Goal: Task Accomplishment & Management: Complete application form

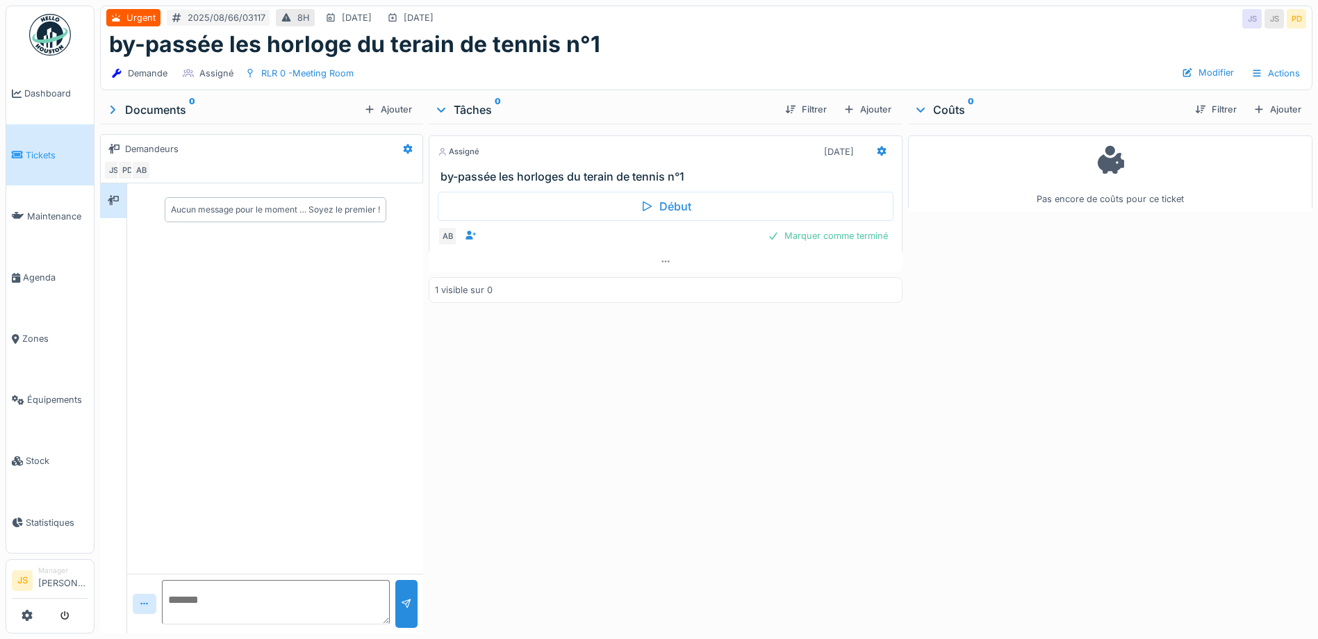
click at [49, 156] on span "Tickets" at bounding box center [57, 155] width 63 height 13
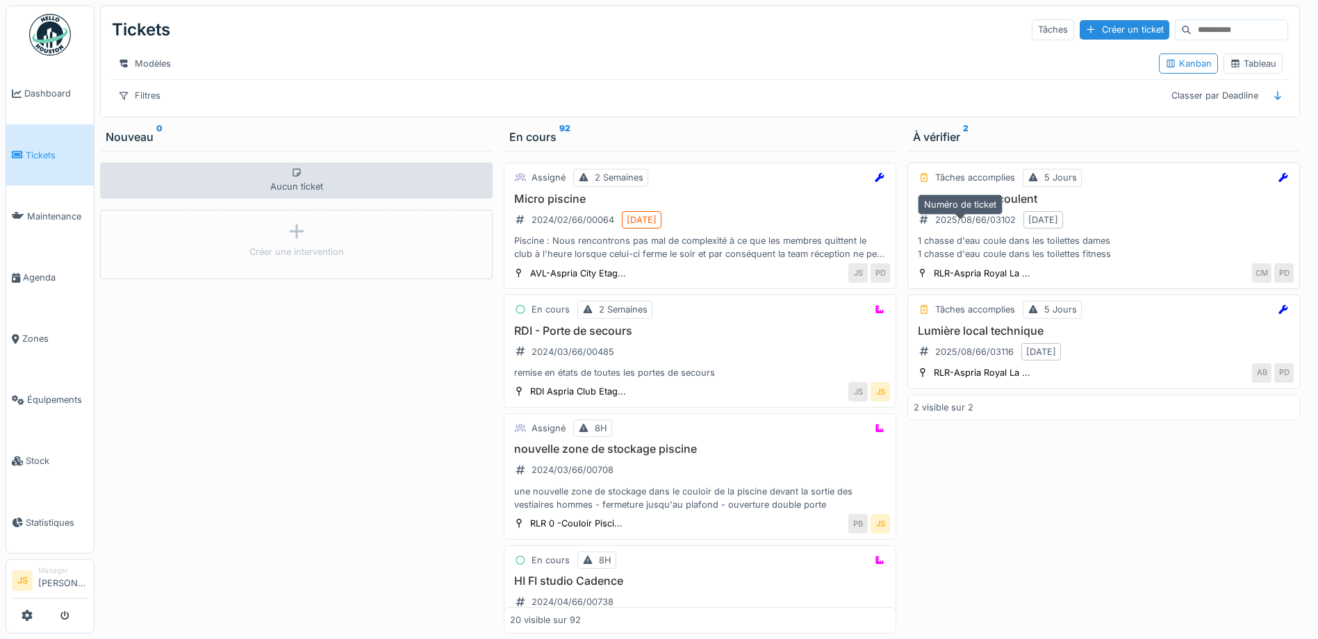
click at [978, 220] on div "2025/08/66/03102" at bounding box center [966, 219] width 107 height 23
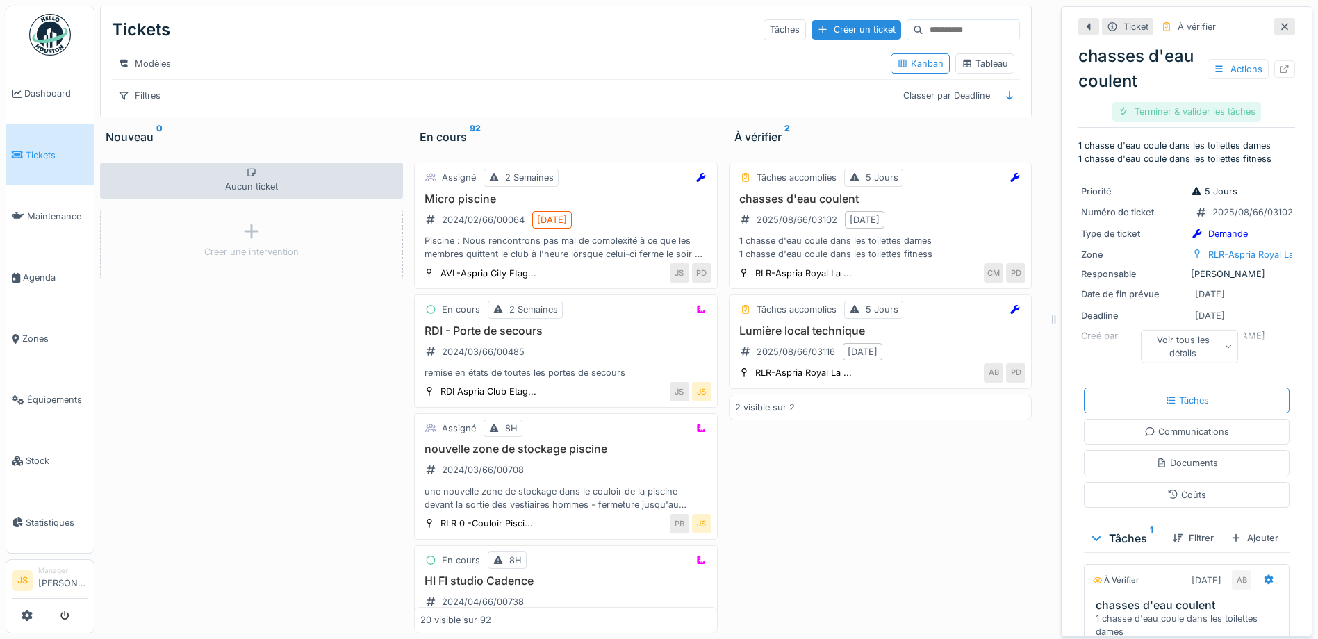
click at [1232, 112] on div "Terminer & valider les tâches" at bounding box center [1186, 111] width 149 height 19
click at [1227, 112] on div "chasses d'eau coulent Actions Clôturer le ticket" at bounding box center [1186, 80] width 217 height 85
click at [1204, 109] on div "Clôturer le ticket" at bounding box center [1187, 111] width 97 height 19
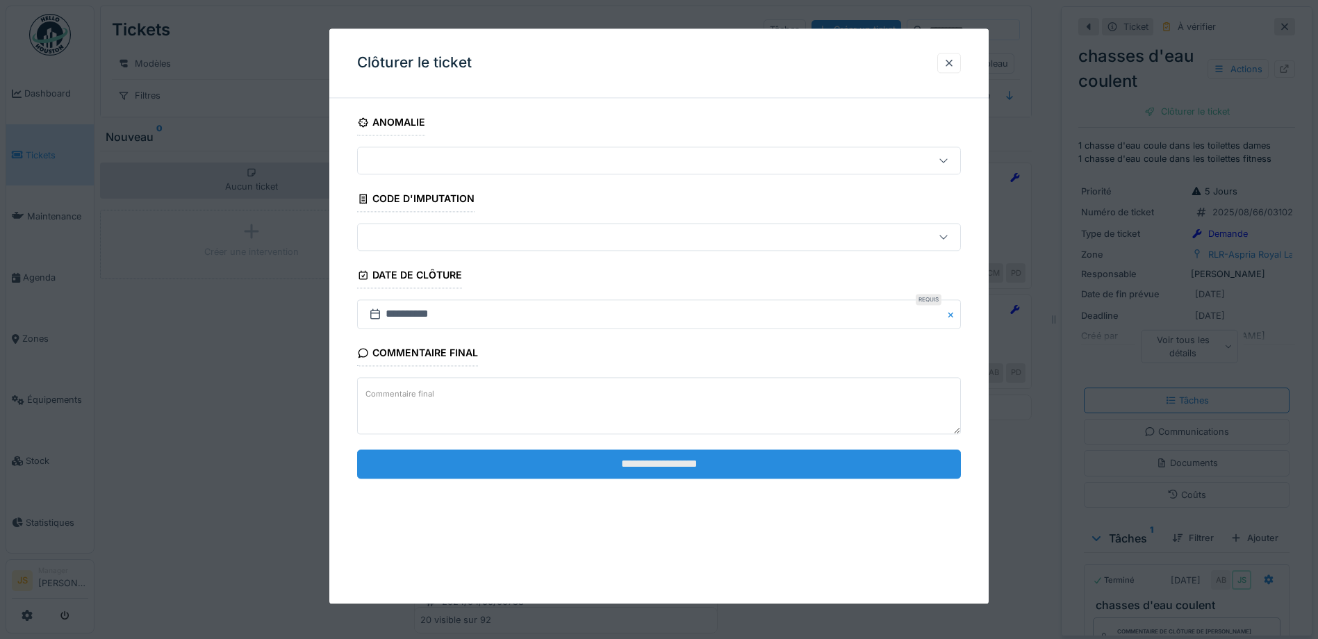
click at [647, 463] on input "**********" at bounding box center [659, 463] width 604 height 29
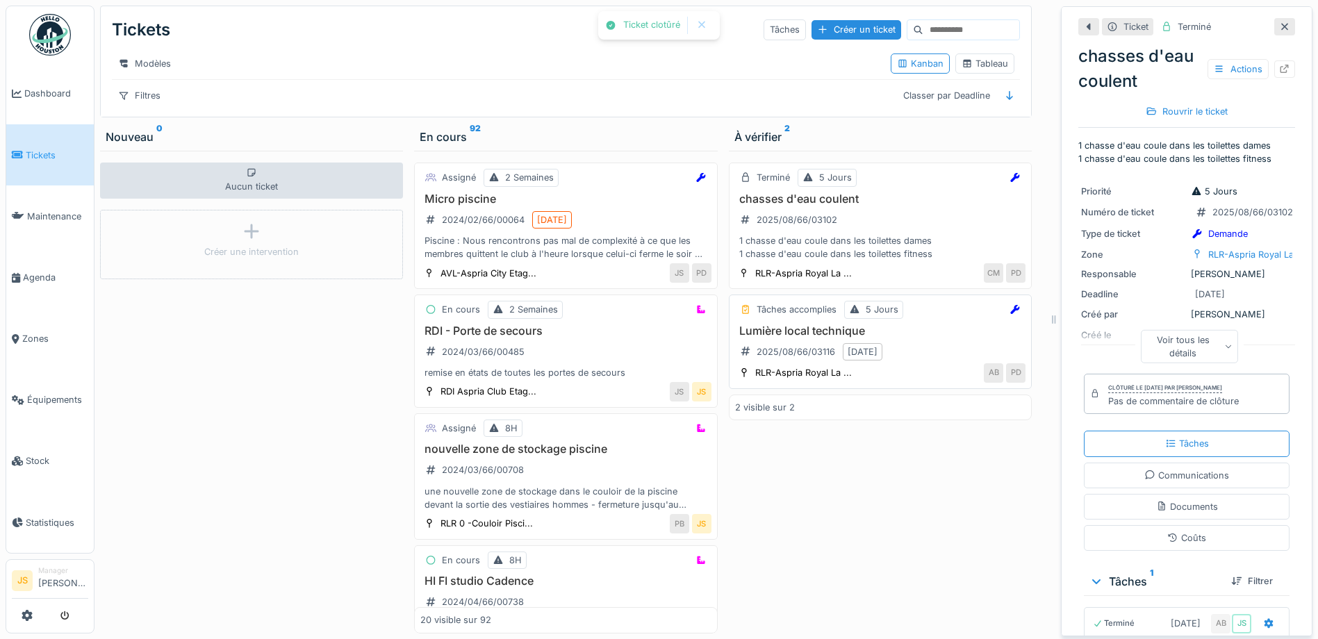
click at [811, 338] on h3 "Lumière local technique" at bounding box center [880, 330] width 290 height 13
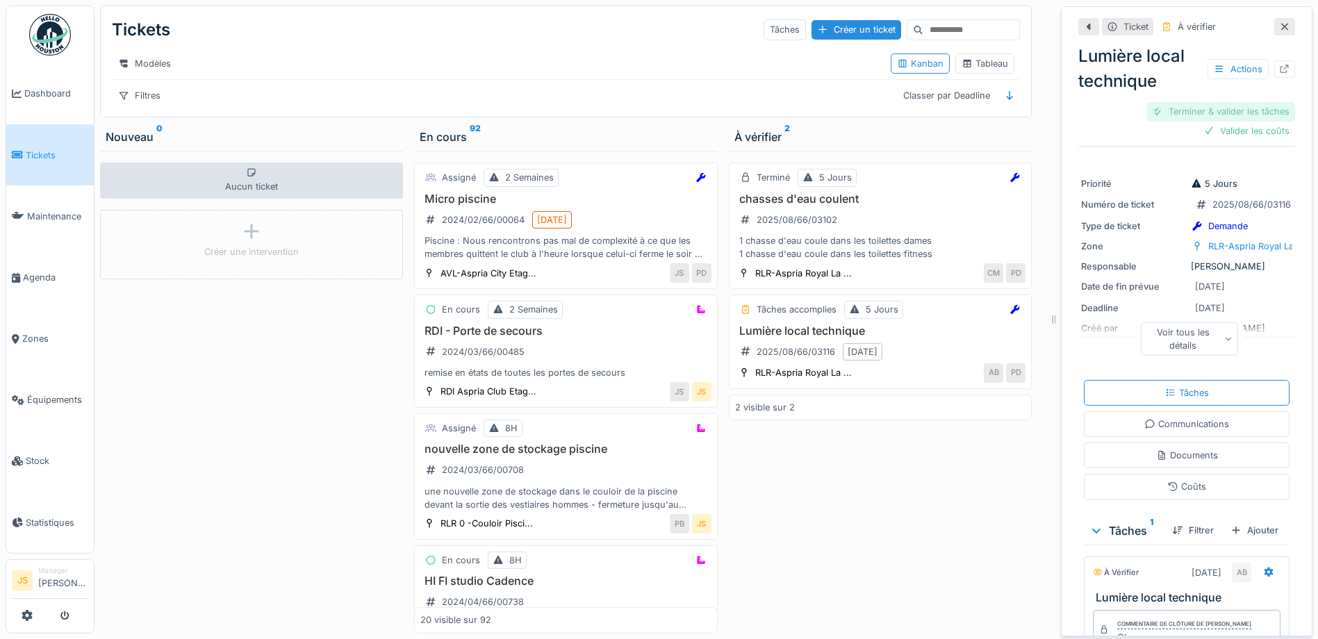
click at [1202, 110] on div "Terminer & valider les tâches" at bounding box center [1220, 111] width 149 height 19
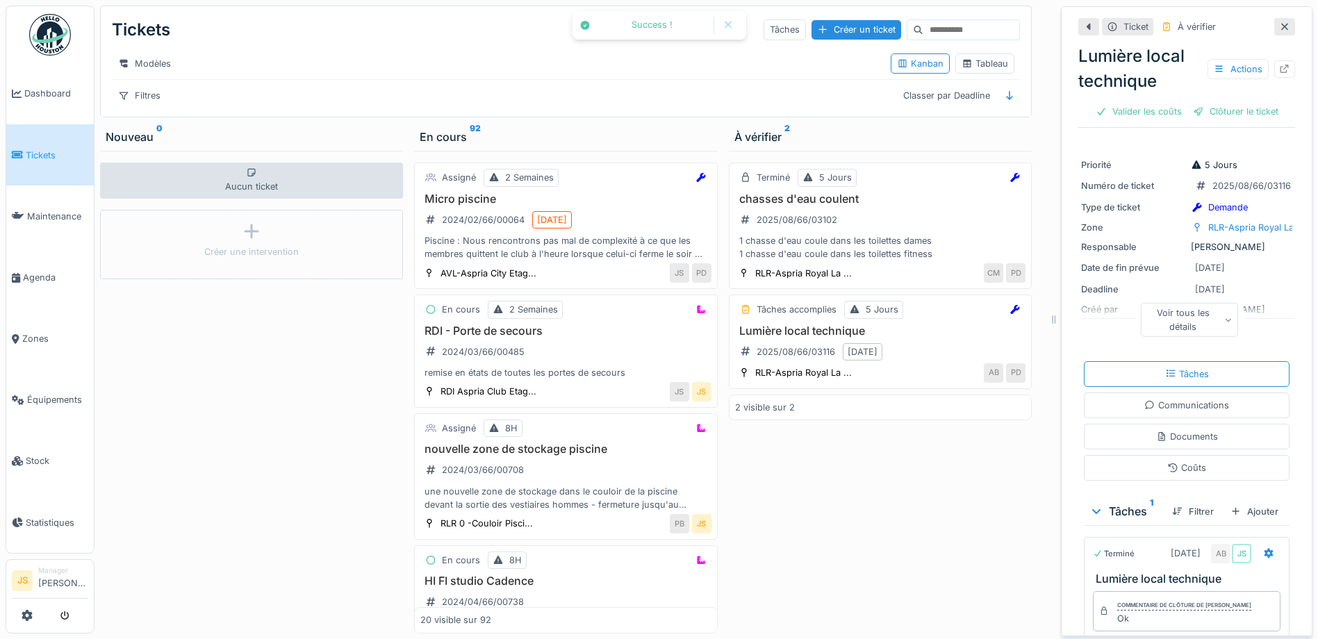
click at [1203, 110] on div "Clôturer le ticket" at bounding box center [1235, 111] width 97 height 19
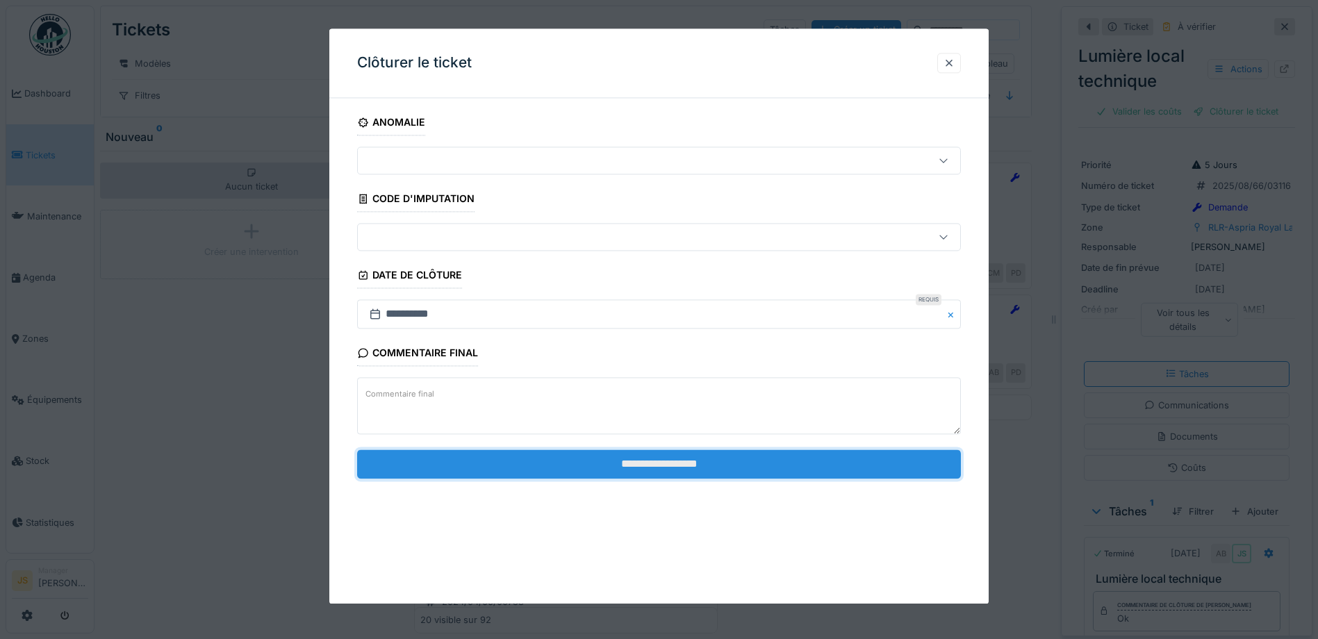
click at [714, 470] on input "**********" at bounding box center [659, 463] width 604 height 29
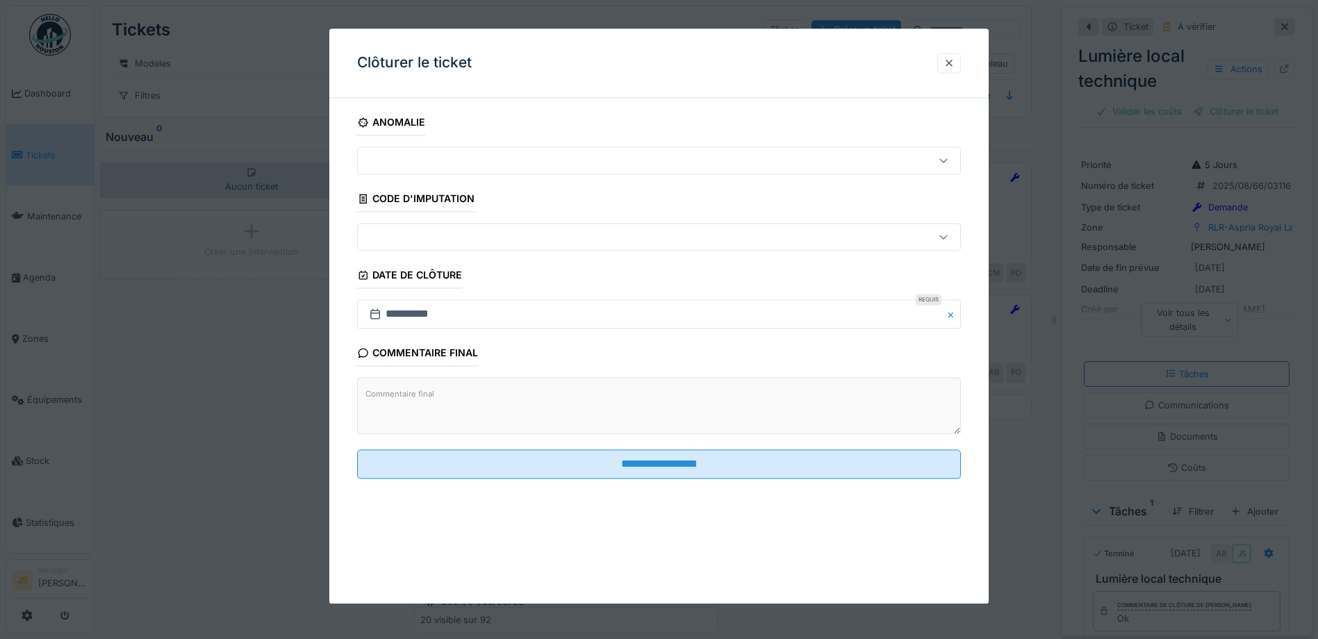
click at [31, 91] on div at bounding box center [659, 319] width 1318 height 639
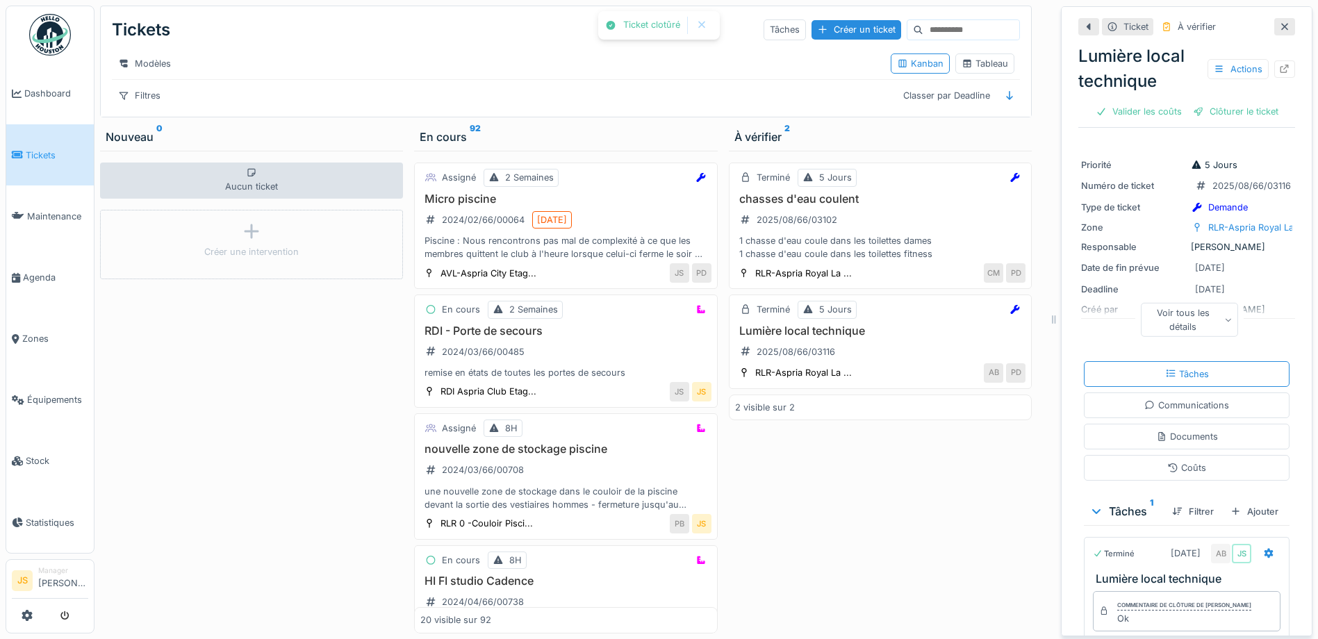
click at [31, 91] on span "Dashboard" at bounding box center [56, 93] width 64 height 13
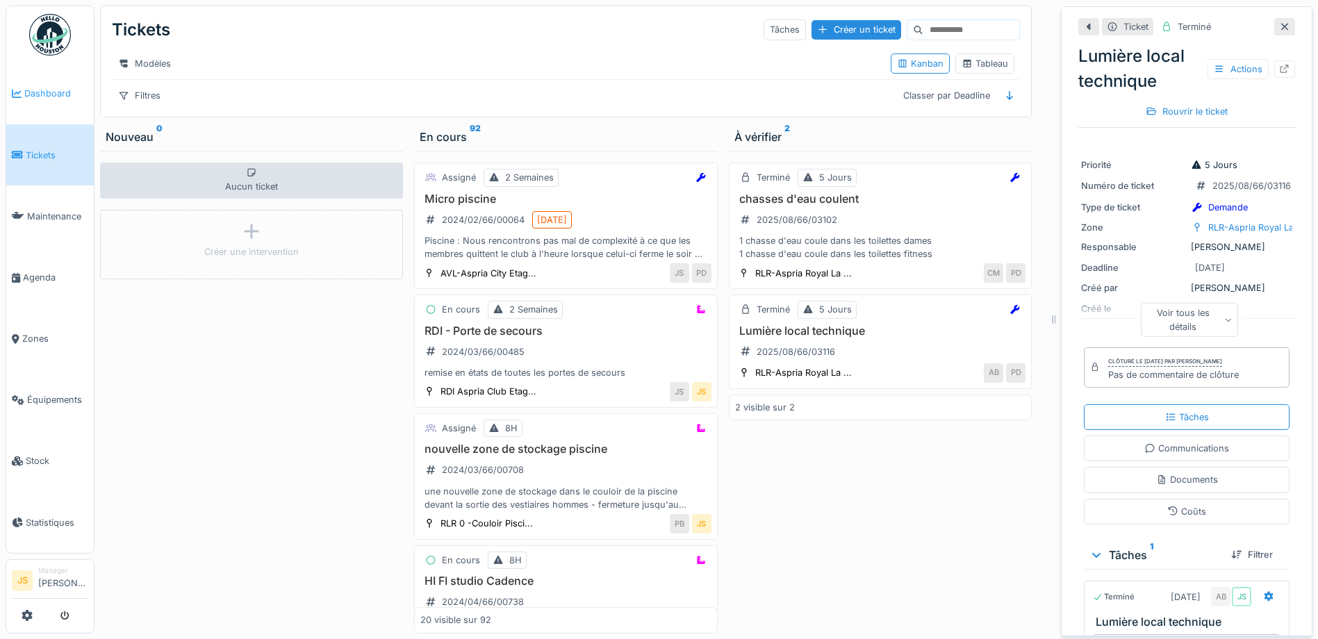
click at [55, 90] on span "Dashboard" at bounding box center [56, 93] width 64 height 13
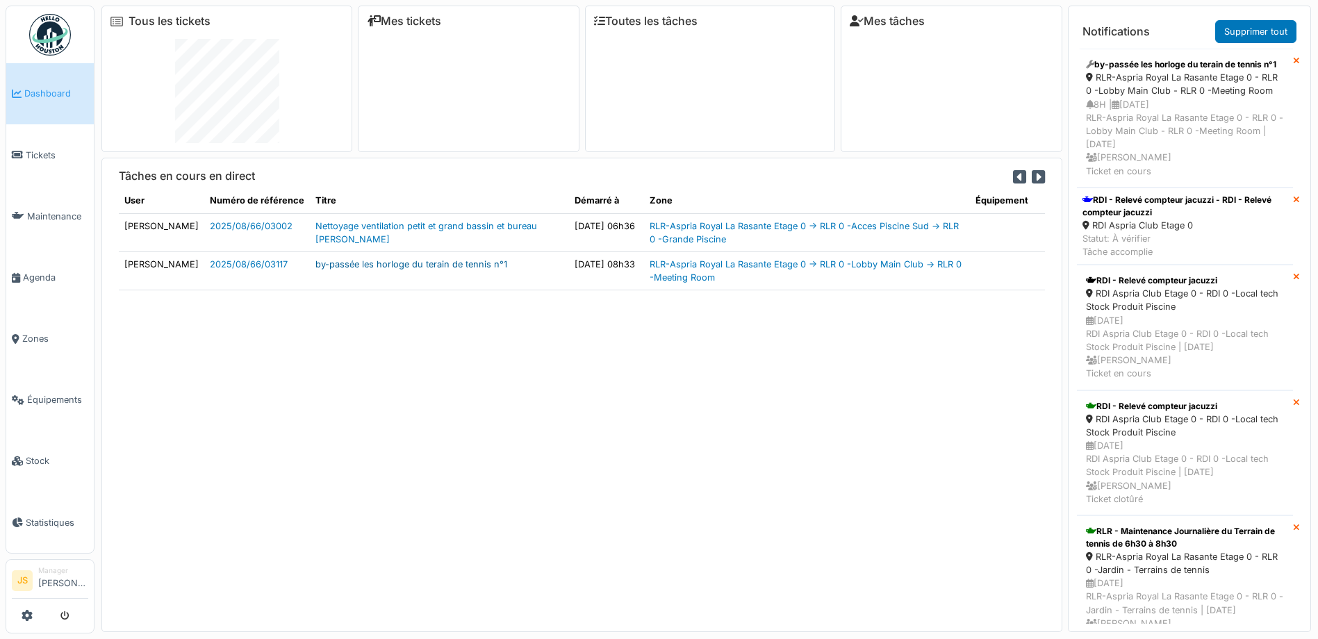
click at [418, 264] on link "by-passée les horloge du terain de tennis n°1" at bounding box center [411, 264] width 192 height 10
click at [34, 271] on span "Agenda" at bounding box center [55, 277] width 65 height 13
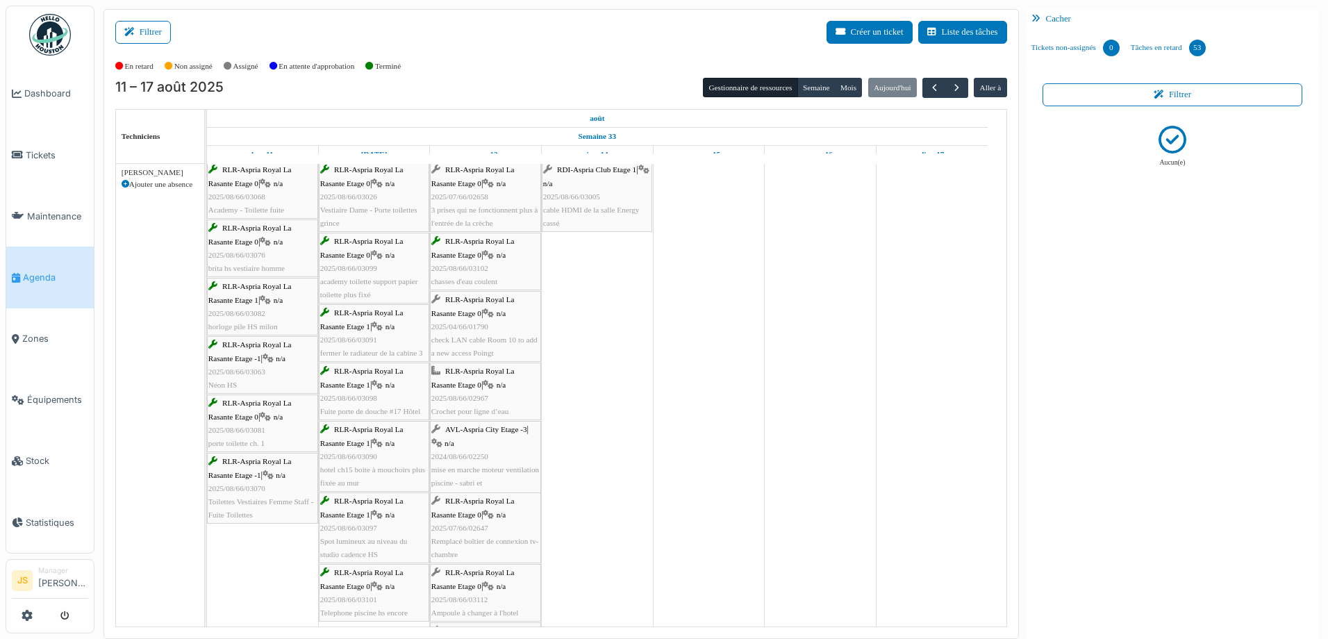
scroll to position [69, 0]
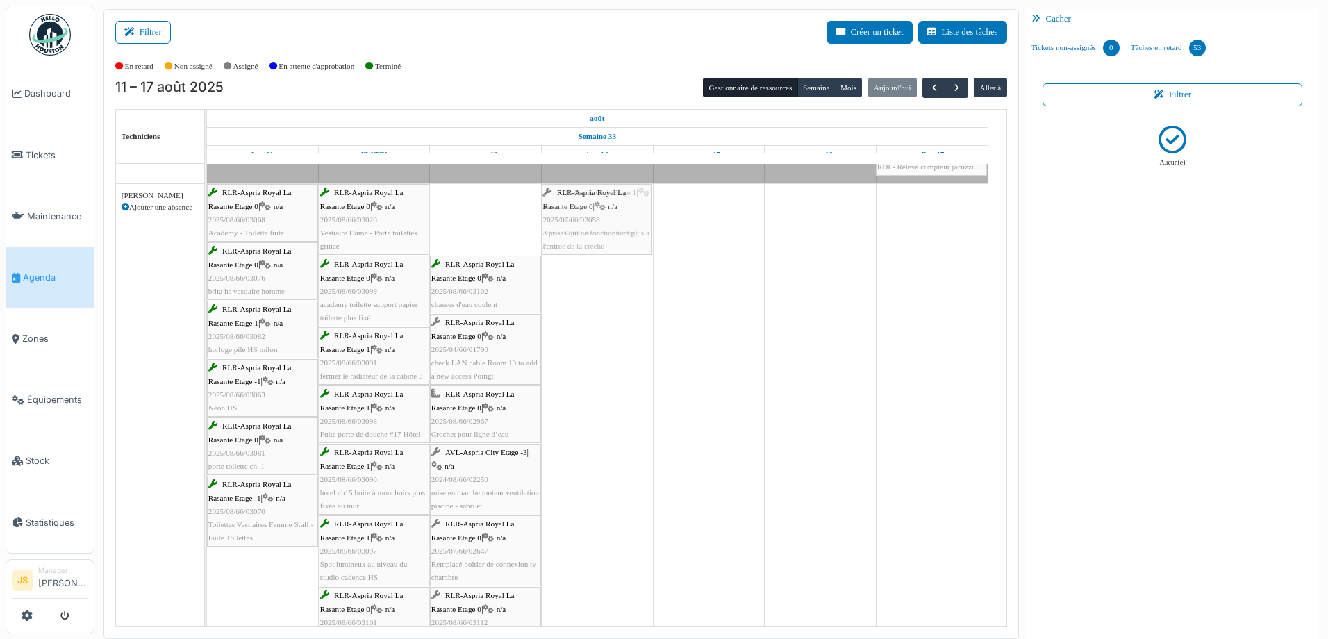
drag, startPoint x: 491, startPoint y: 232, endPoint x: 590, endPoint y: 232, distance: 99.3
click at [207, 232] on div "RLR-Aspria Royal La Rasante Etage 0 | n/a 2025/08/66/03068 Academy - Toilette f…" at bounding box center [207, 554] width 0 height 741
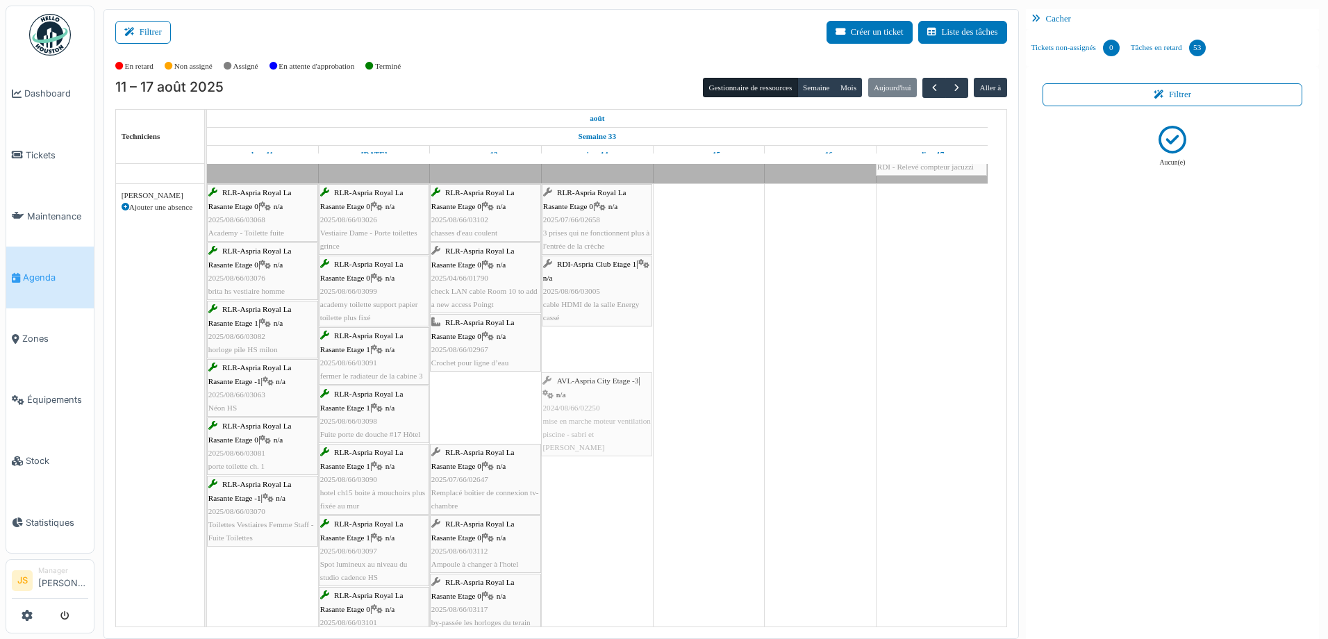
drag, startPoint x: 472, startPoint y: 399, endPoint x: 597, endPoint y: 401, distance: 125.7
click at [207, 401] on div "RLR-Aspria Royal La Rasante Etage 0 | n/a 2025/08/66/03068 Academy - Toilette f…" at bounding box center [207, 519] width 0 height 670
click at [587, 370] on div "AVL-Aspria City Etage -3 | n/a 2024/08/66/02250 mise en marche moteur ventilati…" at bounding box center [597, 369] width 108 height 80
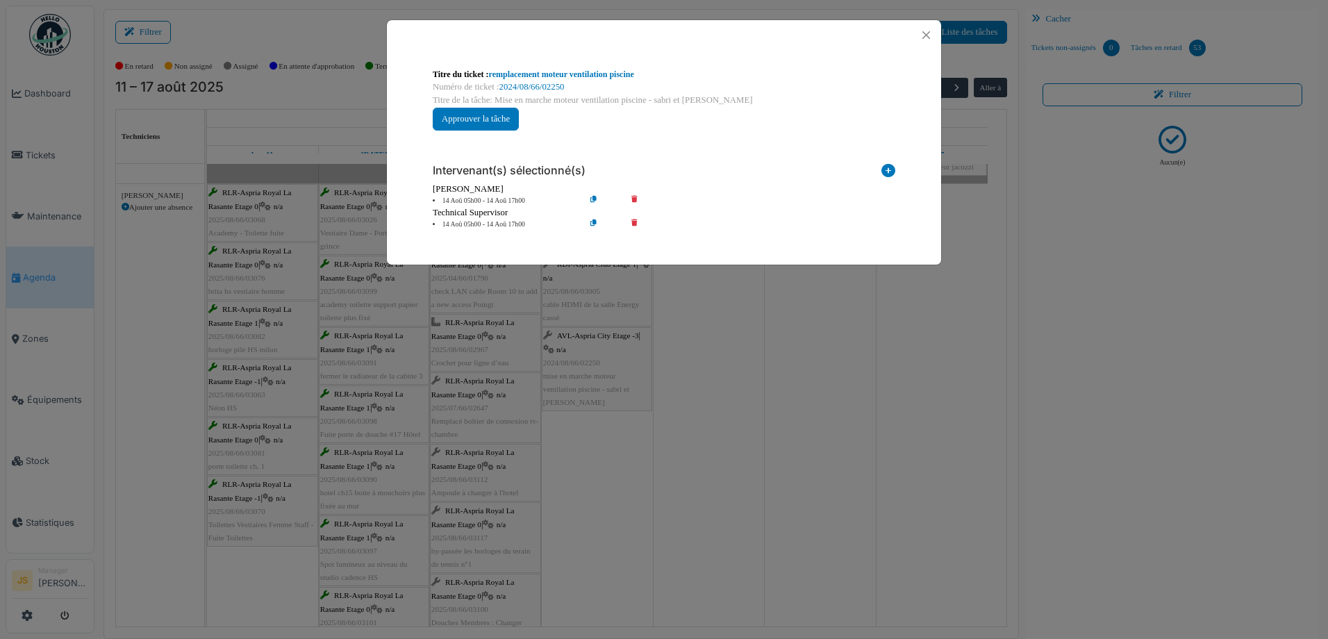
click at [472, 199] on li "14 Aoû 05h00 - 14 Aoû 17h00" at bounding box center [505, 201] width 159 height 10
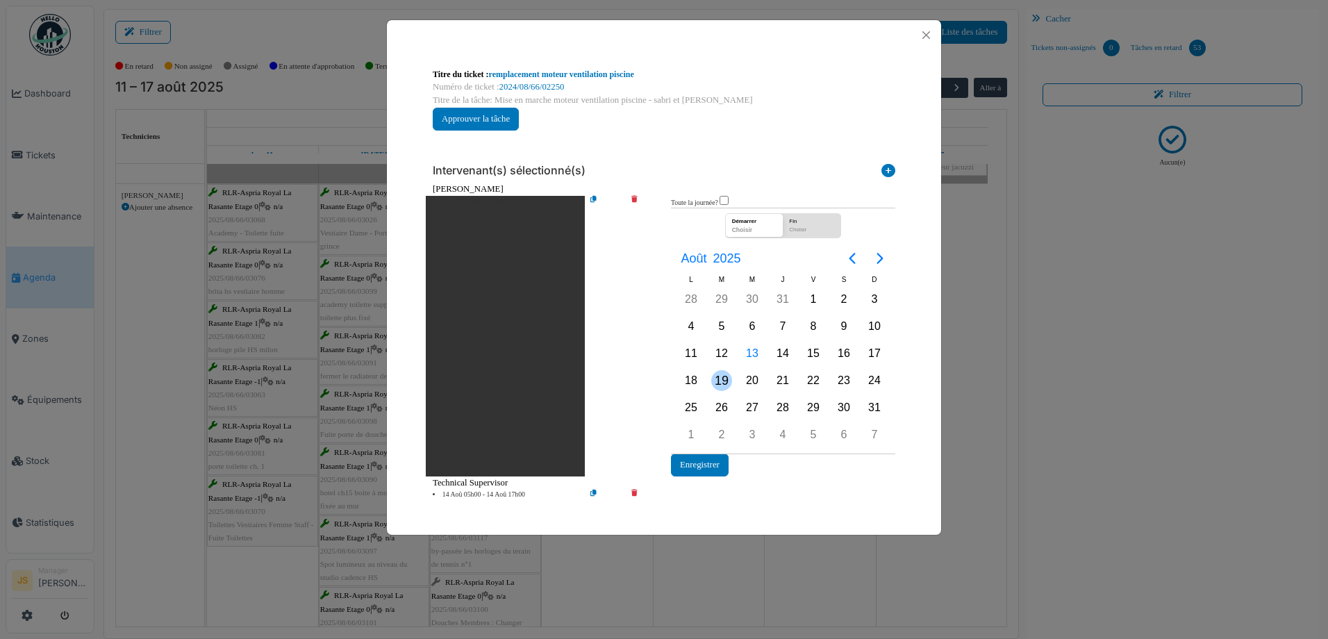
click at [722, 386] on div "19" at bounding box center [721, 380] width 21 height 21
click at [707, 467] on button "Enregistrer" at bounding box center [700, 465] width 58 height 23
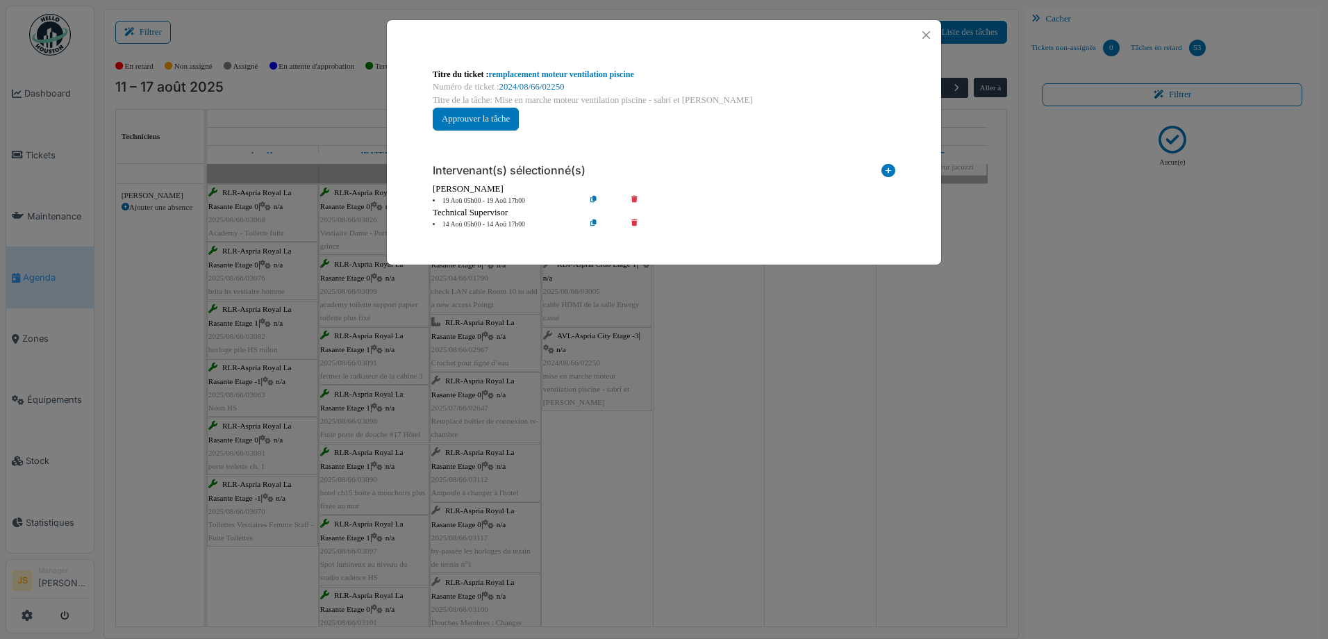
click at [497, 221] on li "14 Aoû 05h00 - 14 Aoû 17h00" at bounding box center [505, 225] width 159 height 10
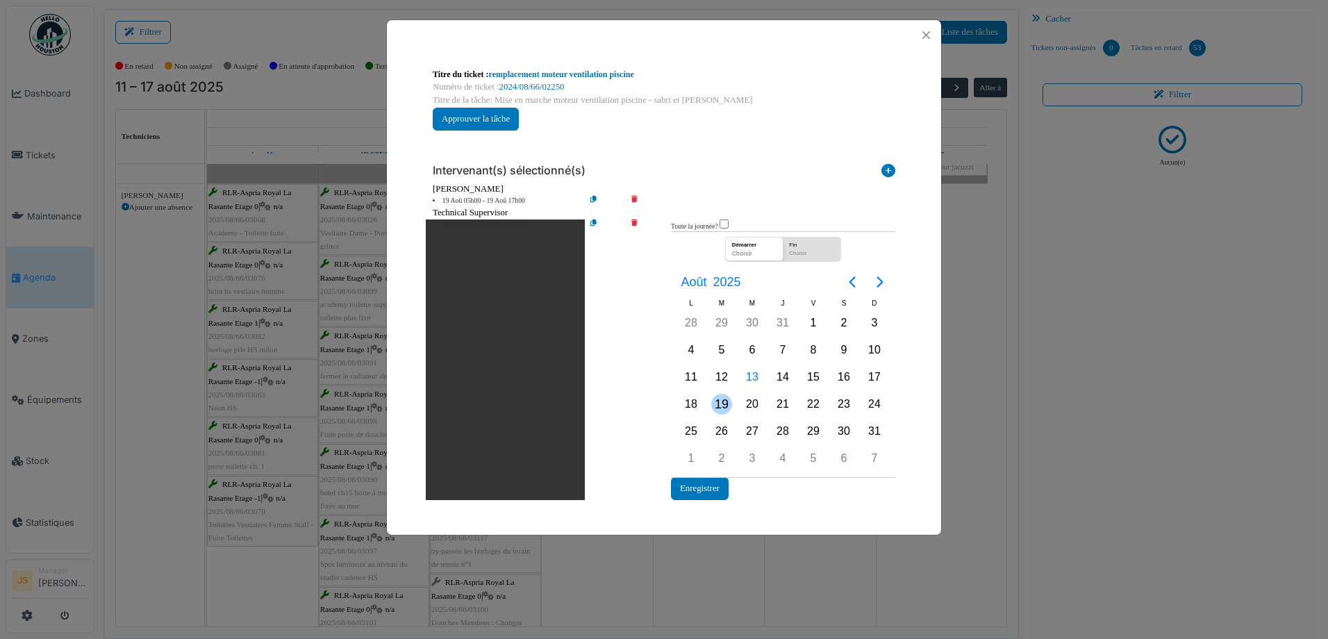
click at [725, 406] on div "19" at bounding box center [721, 404] width 21 height 21
click at [723, 404] on div "19" at bounding box center [721, 404] width 21 height 21
click at [711, 490] on button "Enregistrer" at bounding box center [700, 488] width 58 height 23
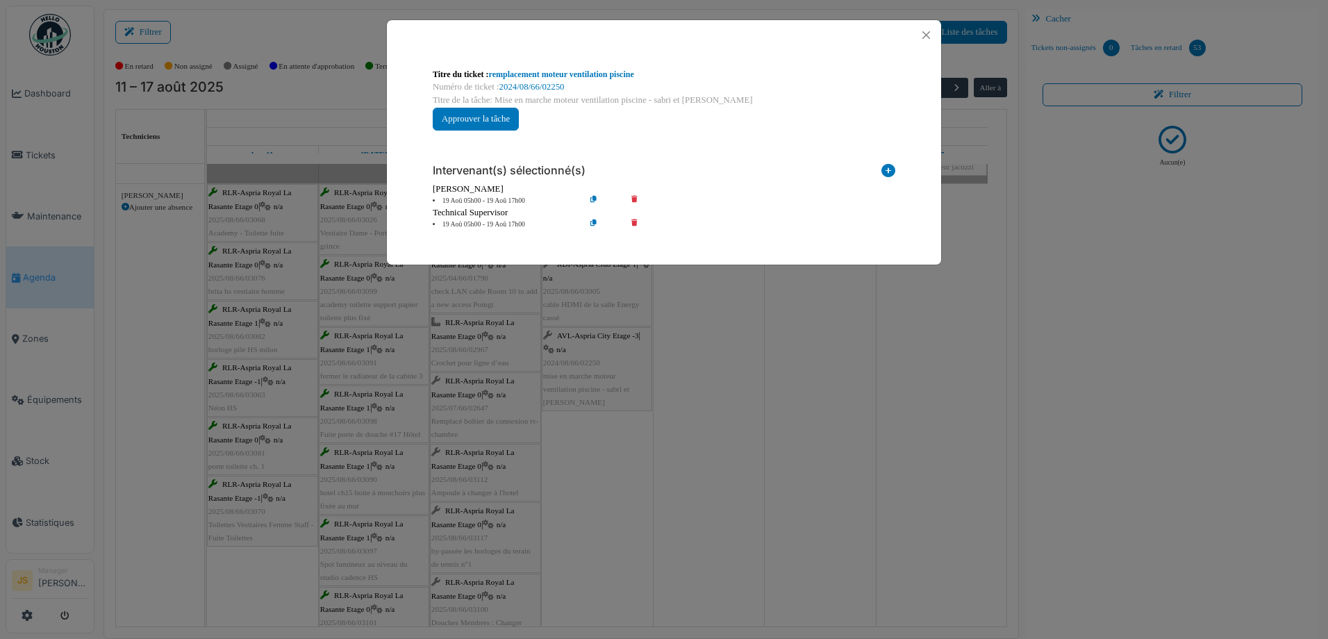
click at [829, 493] on div "**********" at bounding box center [664, 319] width 1328 height 639
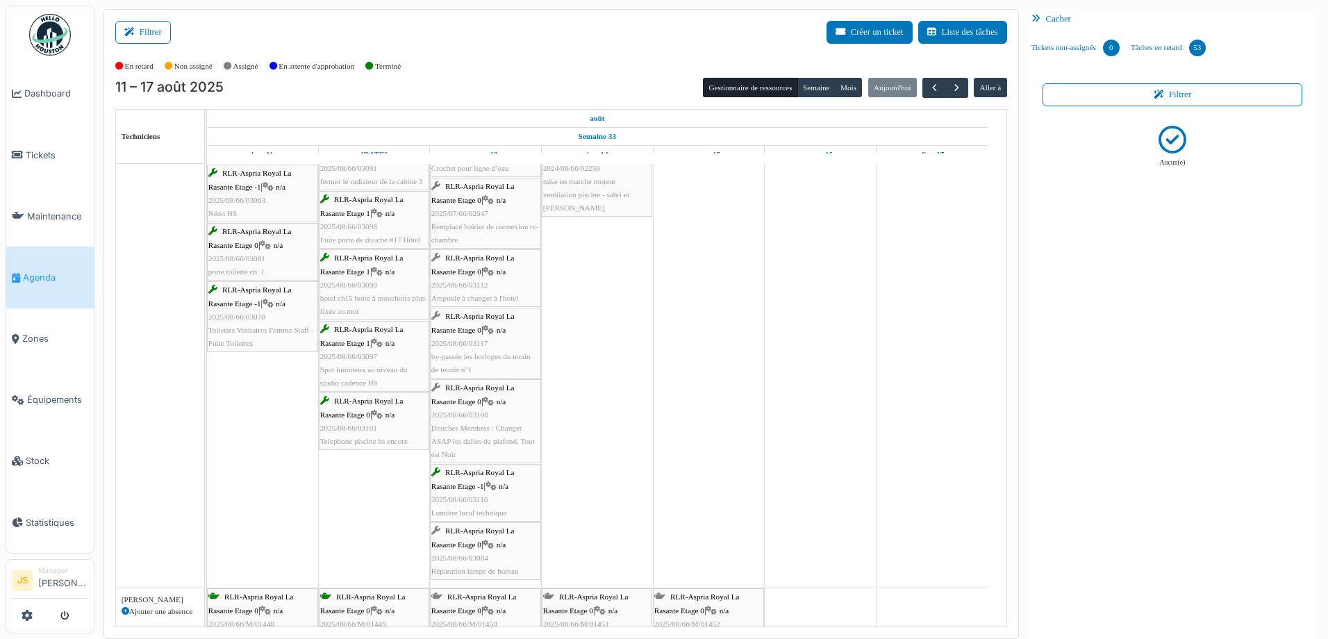
scroll to position [347, 0]
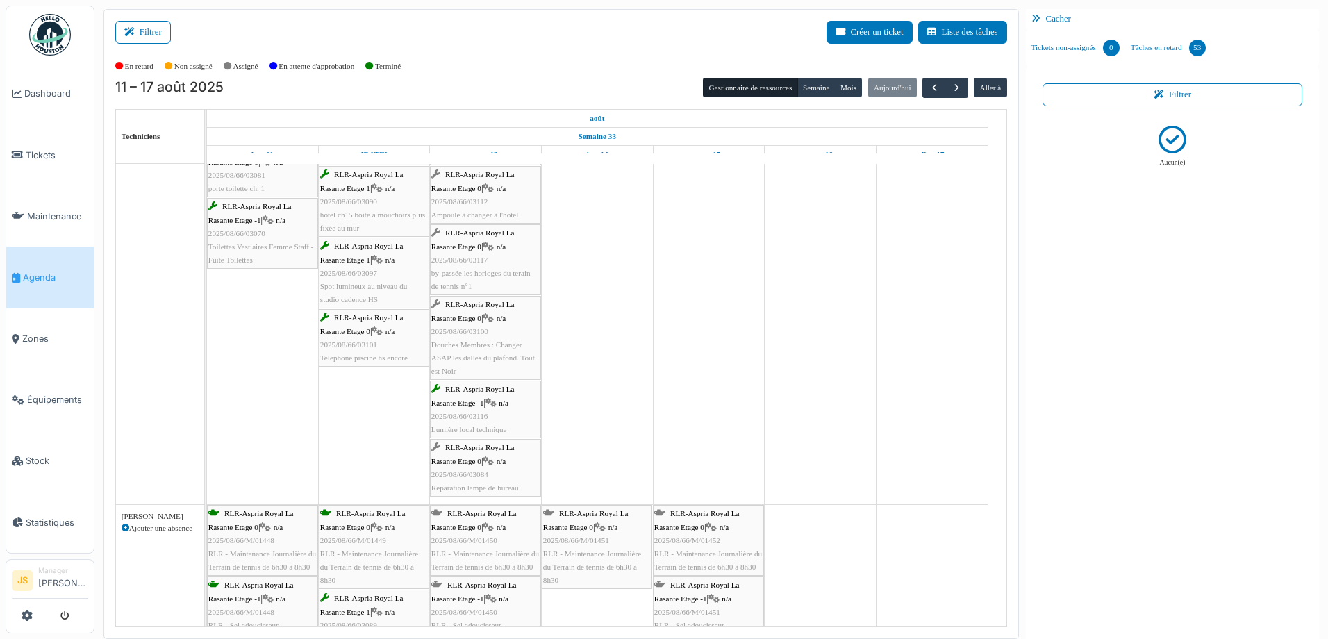
click at [483, 351] on div "RLR-Aspria Royal La Rasante Etage 0 | n/a 2025/08/66/03100 Douches Membres : Ch…" at bounding box center [485, 338] width 108 height 80
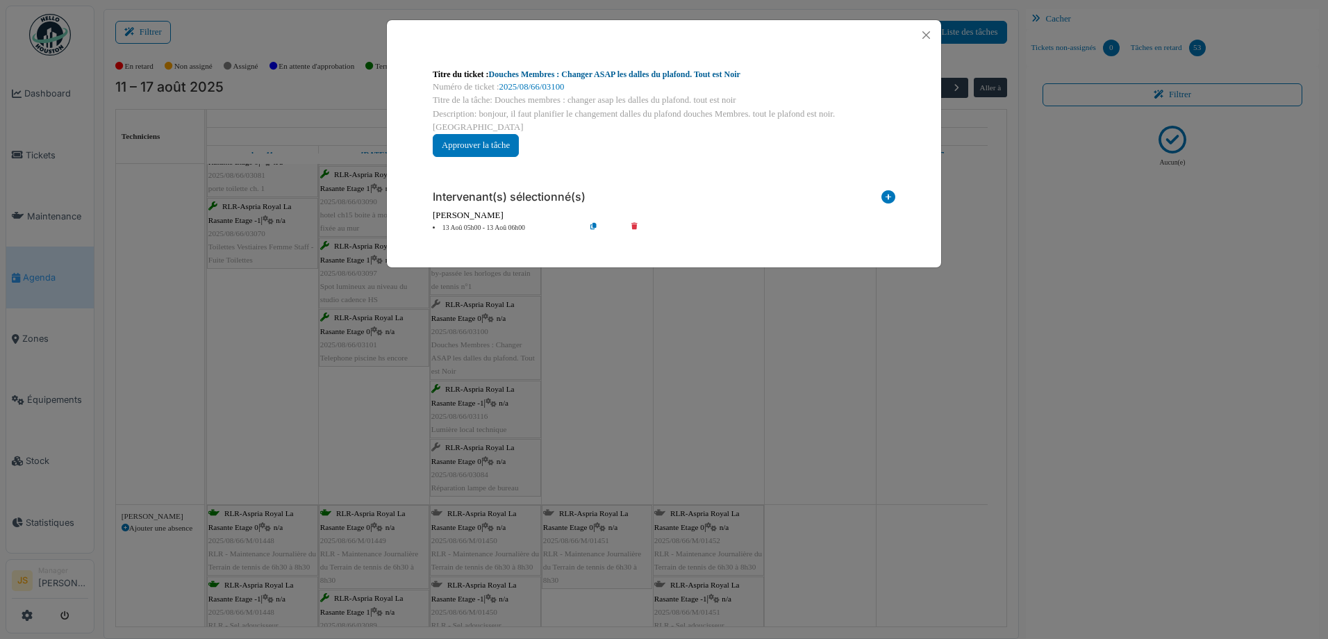
click at [640, 70] on link "Douches Membres : Changer ASAP les dalles du plafond. Tout est Noir" at bounding box center [614, 74] width 251 height 10
click at [928, 36] on button "Close" at bounding box center [926, 35] width 19 height 19
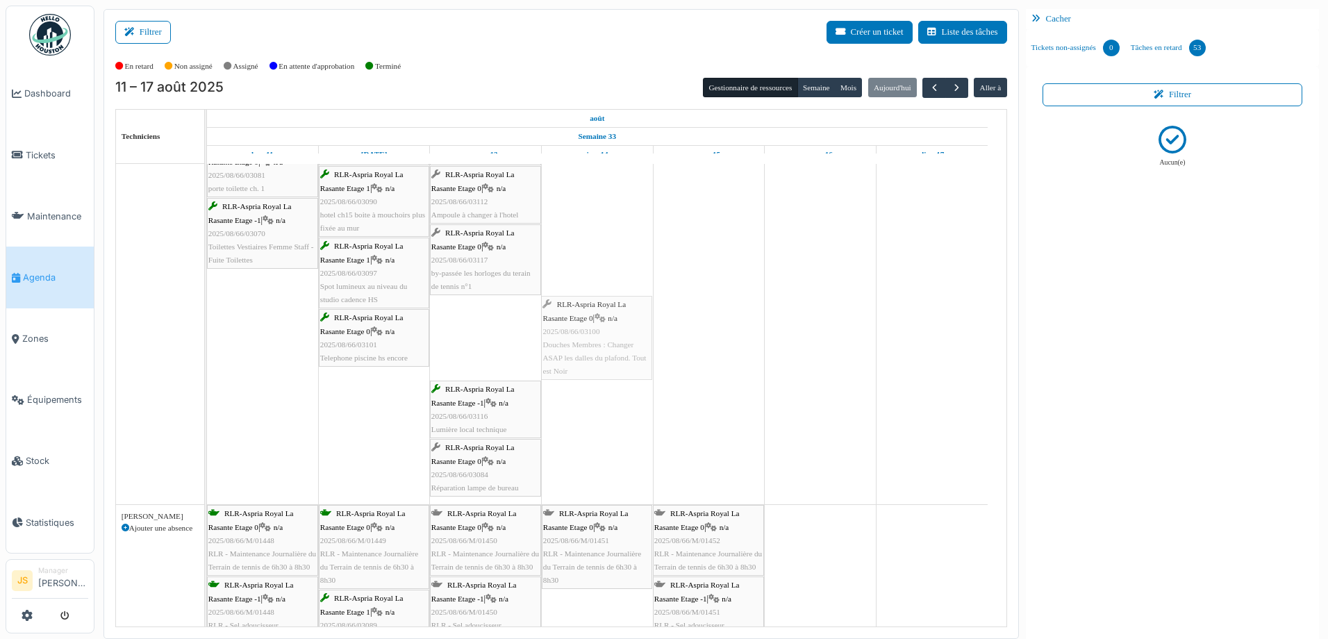
drag, startPoint x: 482, startPoint y: 340, endPoint x: 633, endPoint y: 351, distance: 151.2
click at [207, 351] on div "RLR-Aspria Royal La Rasante Etage 0 | n/a 2025/08/66/03068 Academy - Toilette f…" at bounding box center [207, 205] width 0 height 598
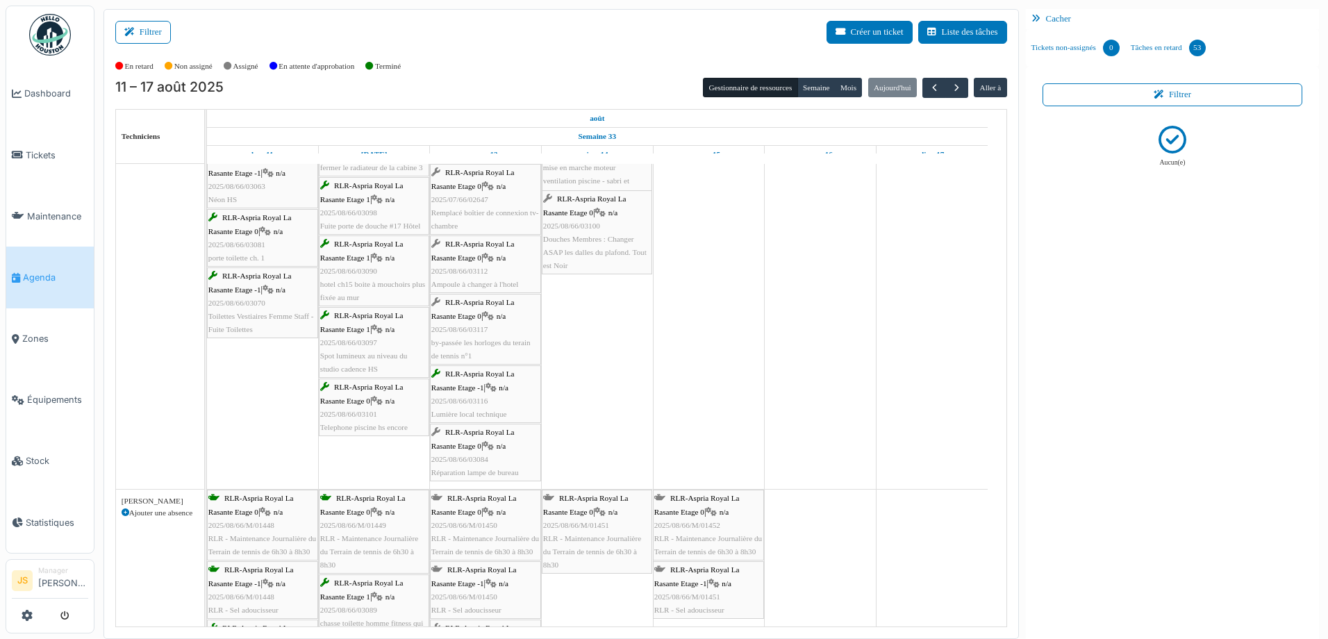
scroll to position [208, 0]
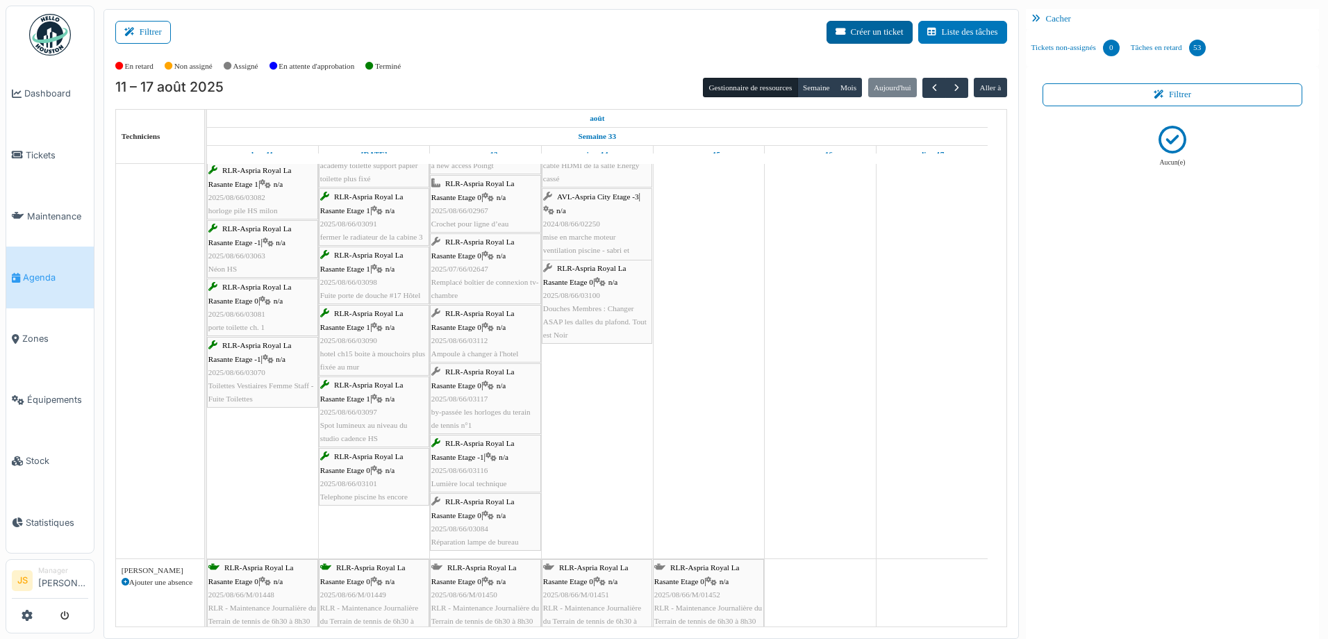
click at [845, 35] on button "Créer un ticket" at bounding box center [870, 32] width 86 height 23
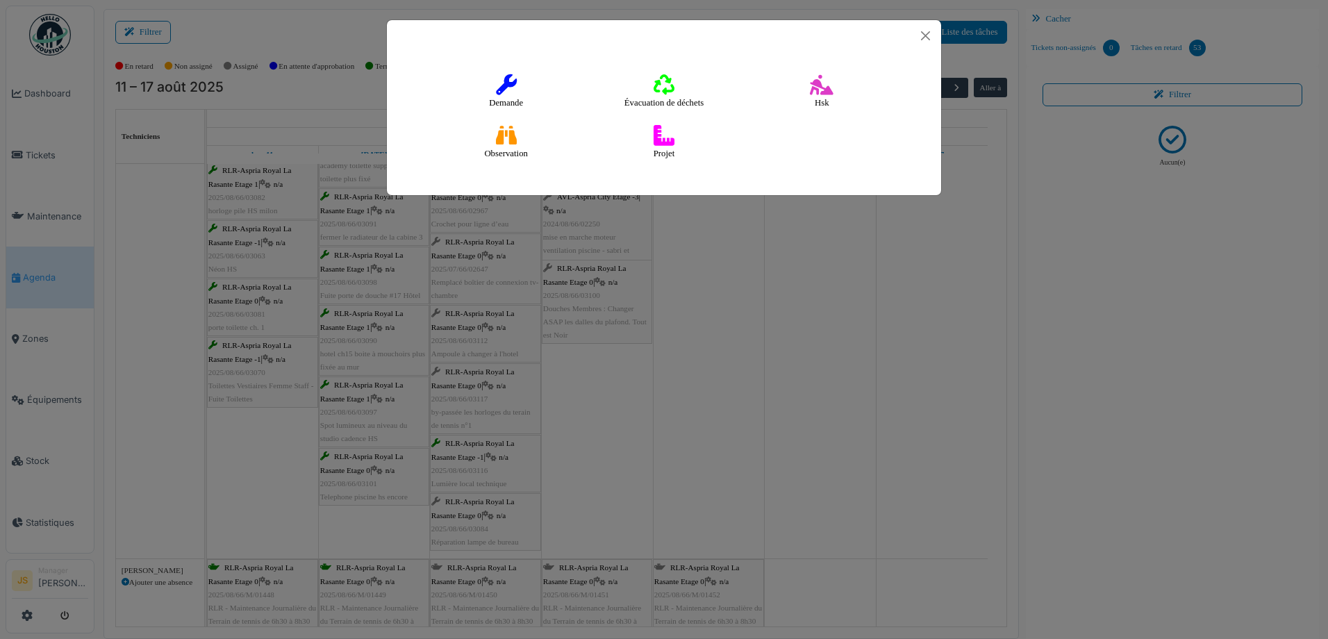
click at [510, 77] on icon at bounding box center [506, 84] width 21 height 21
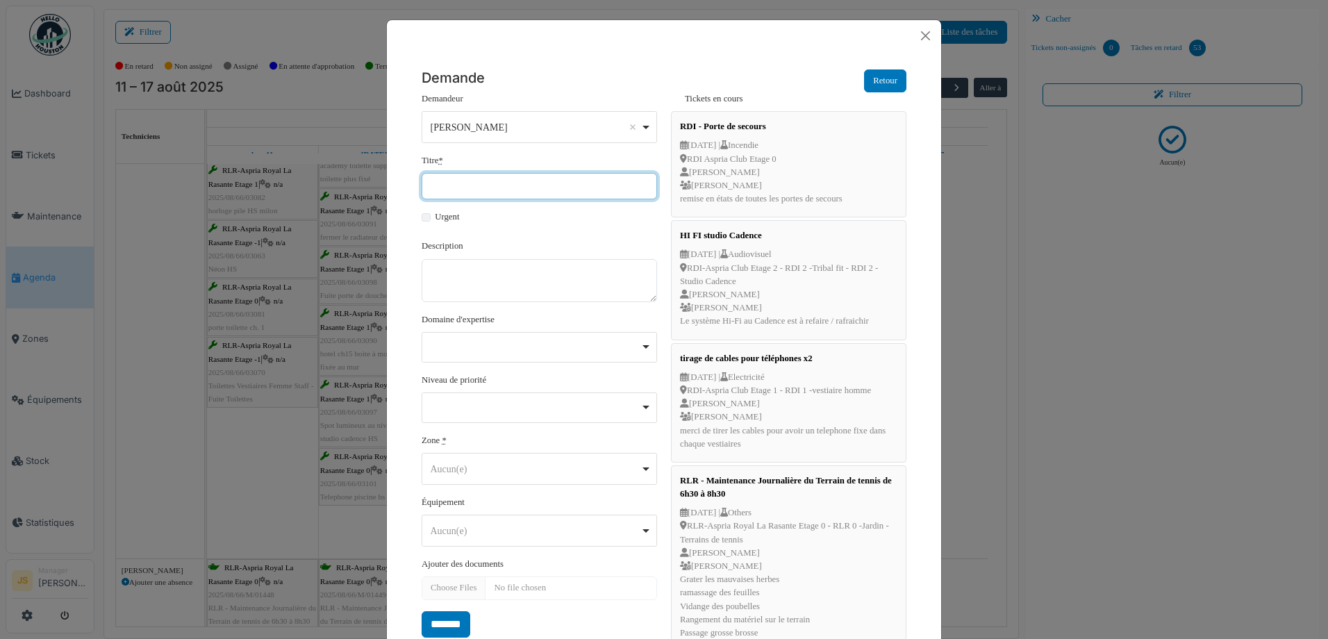
drag, startPoint x: 479, startPoint y: 183, endPoint x: 495, endPoint y: 168, distance: 22.6
click at [479, 183] on input "Titre *" at bounding box center [539, 186] width 235 height 26
click at [581, 188] on input "**********" at bounding box center [539, 186] width 235 height 26
click at [495, 462] on div "Aucun(e) Remove item" at bounding box center [536, 469] width 210 height 15
type input "**********"
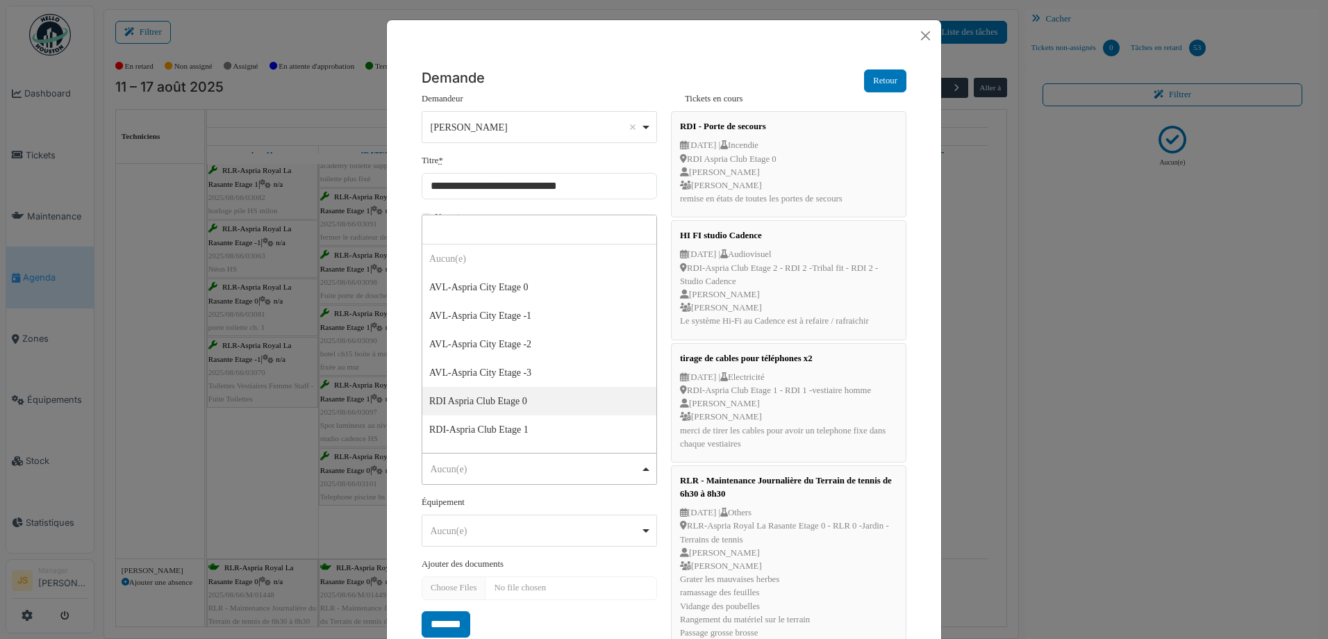
scroll to position [69, 0]
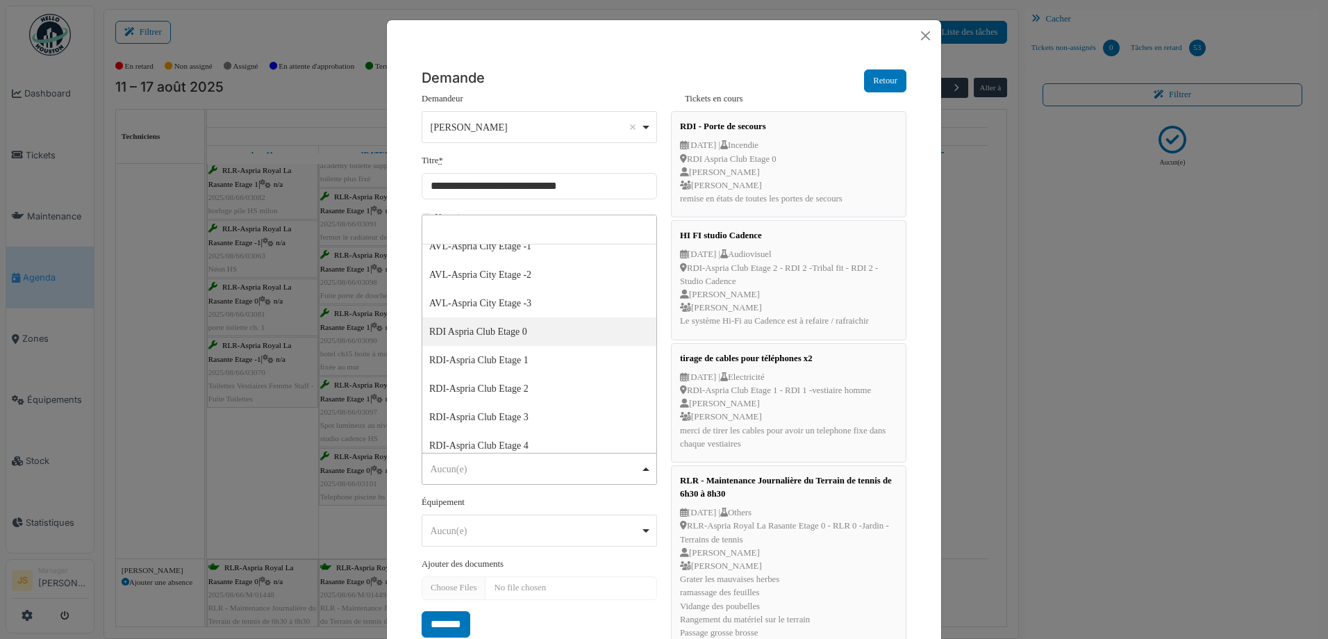
select select "*****"
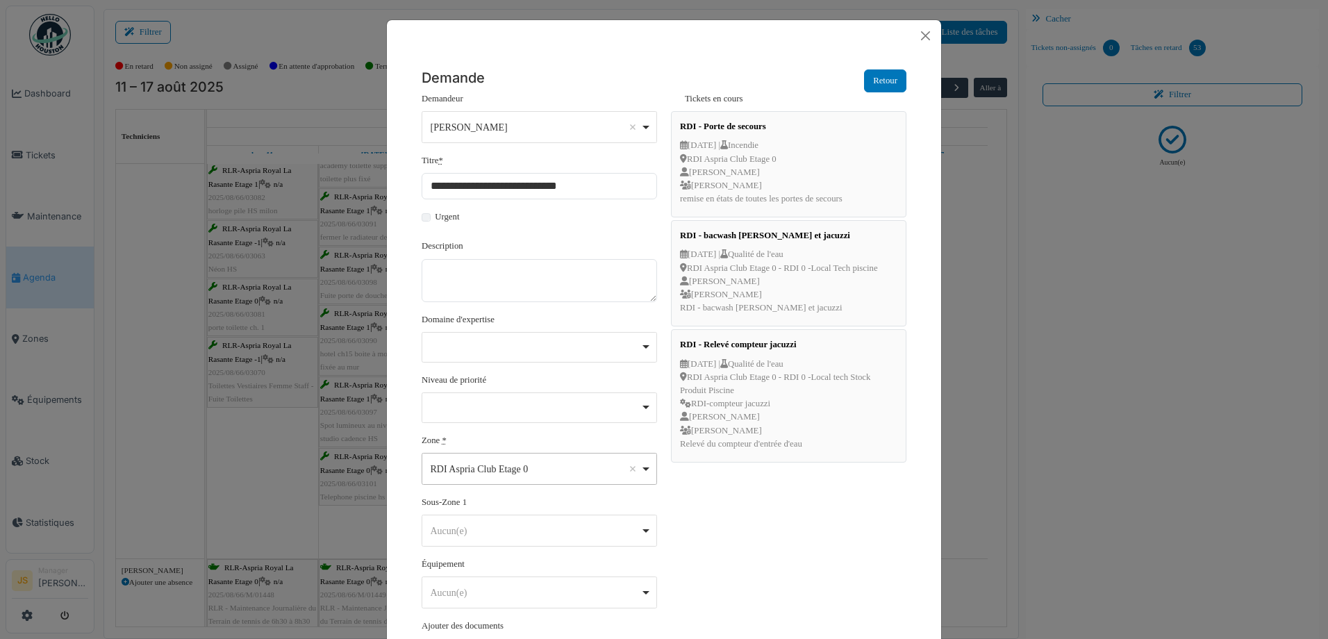
click at [502, 531] on div "Aucun(e) Remove item" at bounding box center [536, 531] width 210 height 15
select select "*****"
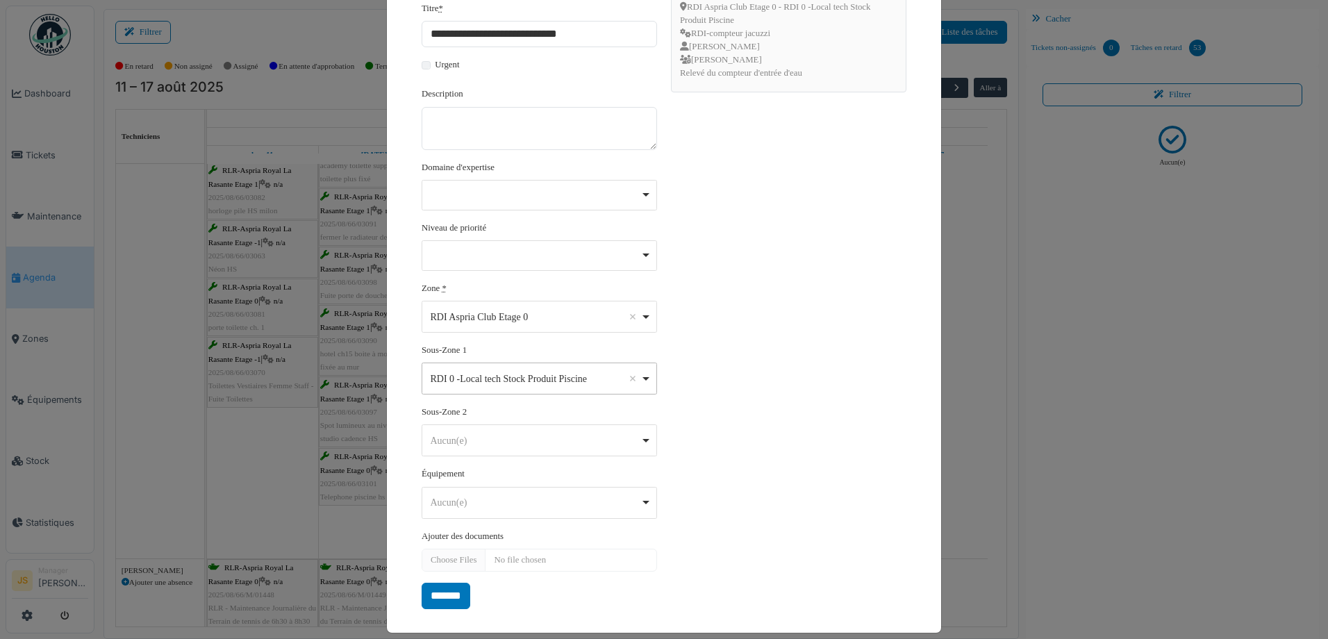
scroll to position [166, 0]
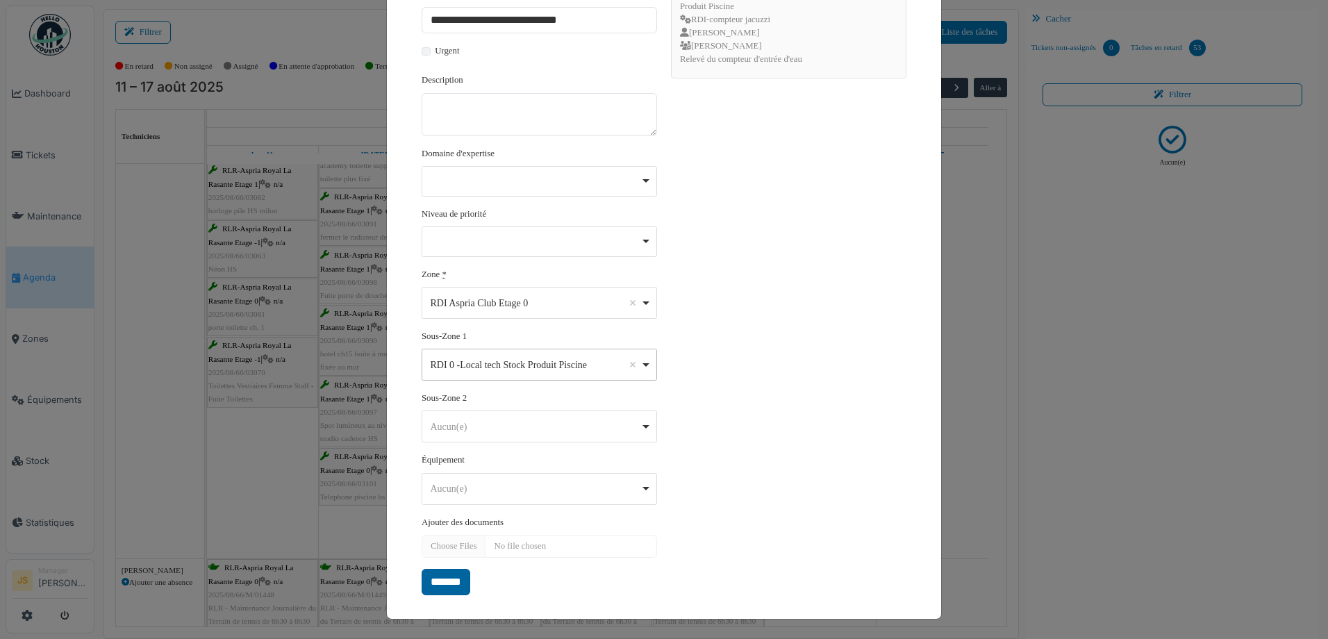
click at [422, 584] on input "*******" at bounding box center [446, 582] width 49 height 26
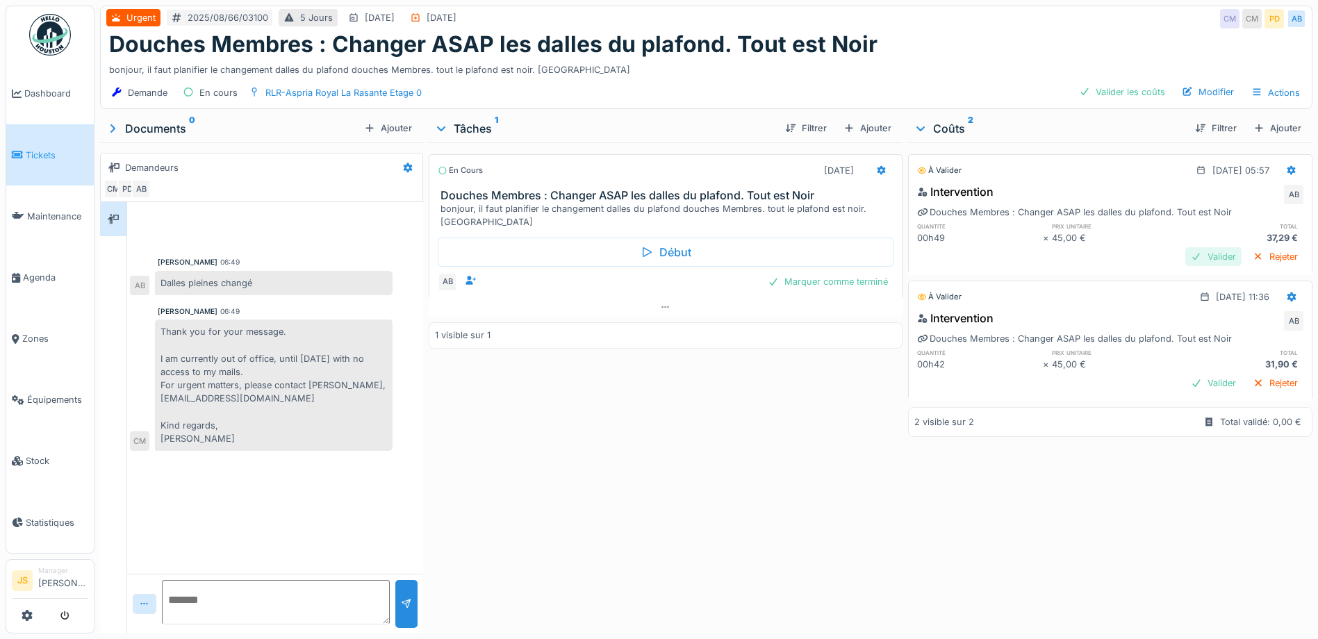
click at [1185, 253] on div "Valider" at bounding box center [1213, 256] width 56 height 19
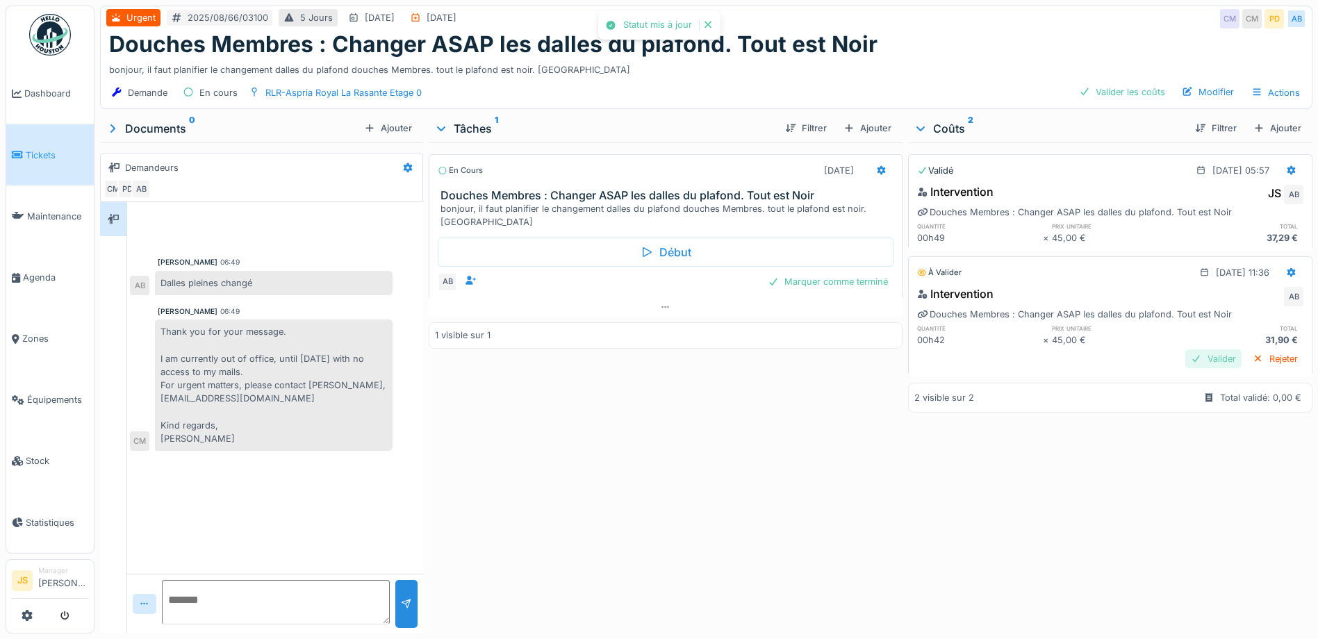
click at [1195, 363] on div "Valider" at bounding box center [1213, 358] width 56 height 19
click at [662, 365] on div "En cours [DATE] Douches Membres : Changer ASAP les dalles du plafond. Tout est …" at bounding box center [666, 385] width 474 height 486
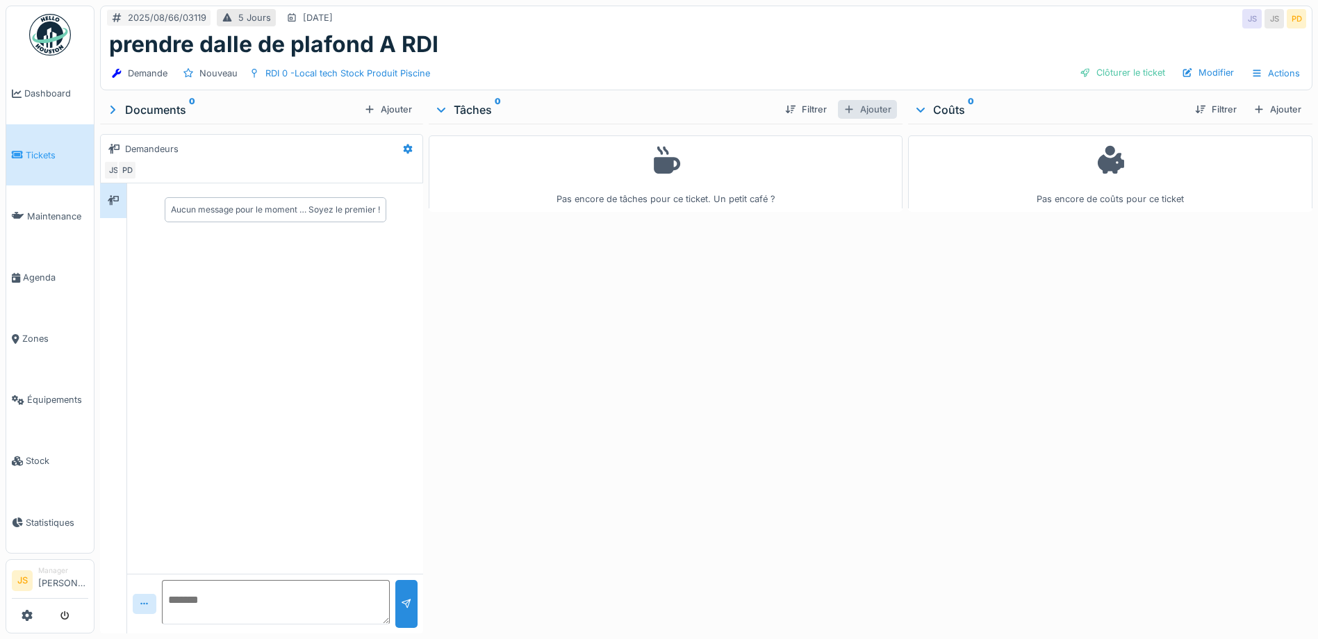
click at [863, 113] on div "Ajouter" at bounding box center [867, 109] width 59 height 19
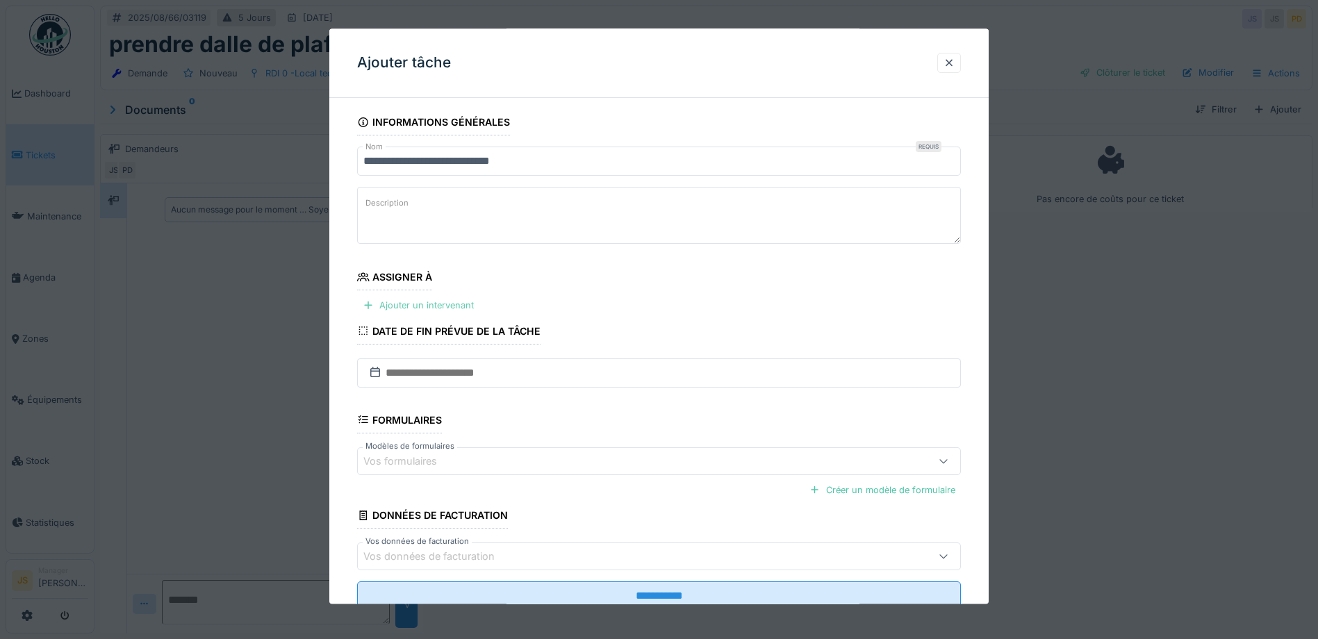
click at [443, 306] on div "Ajouter un intervenant" at bounding box center [418, 306] width 122 height 19
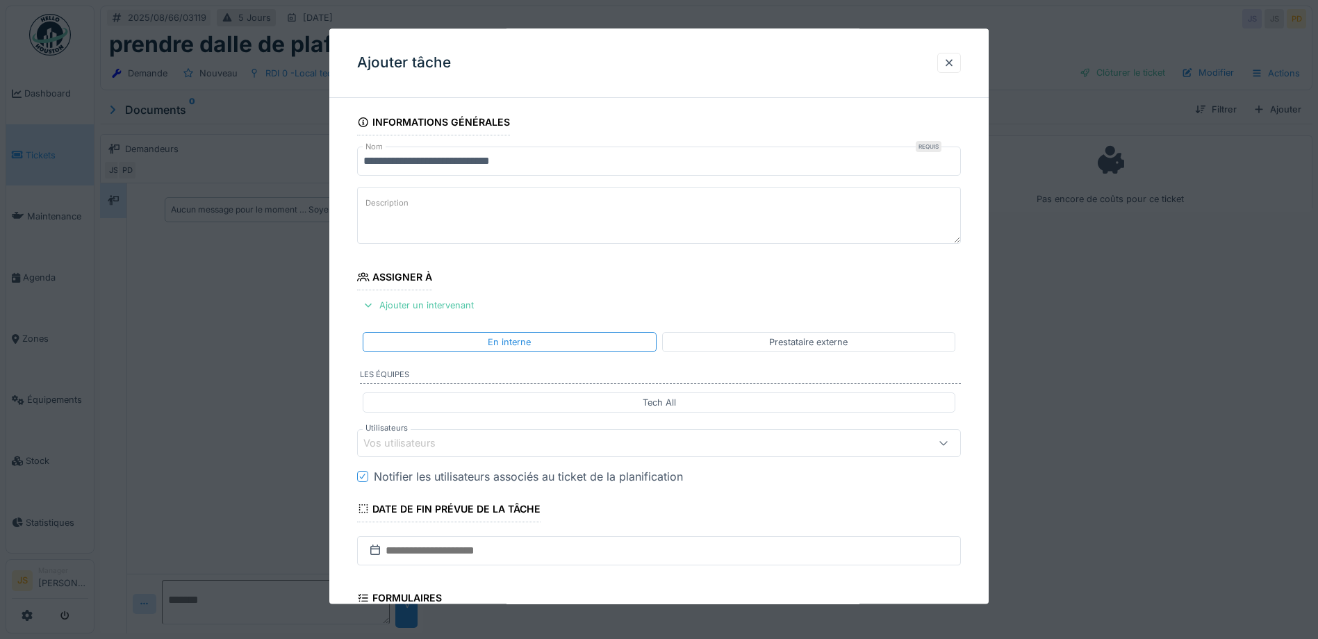
click at [407, 443] on div "Vos utilisateurs" at bounding box center [409, 443] width 92 height 15
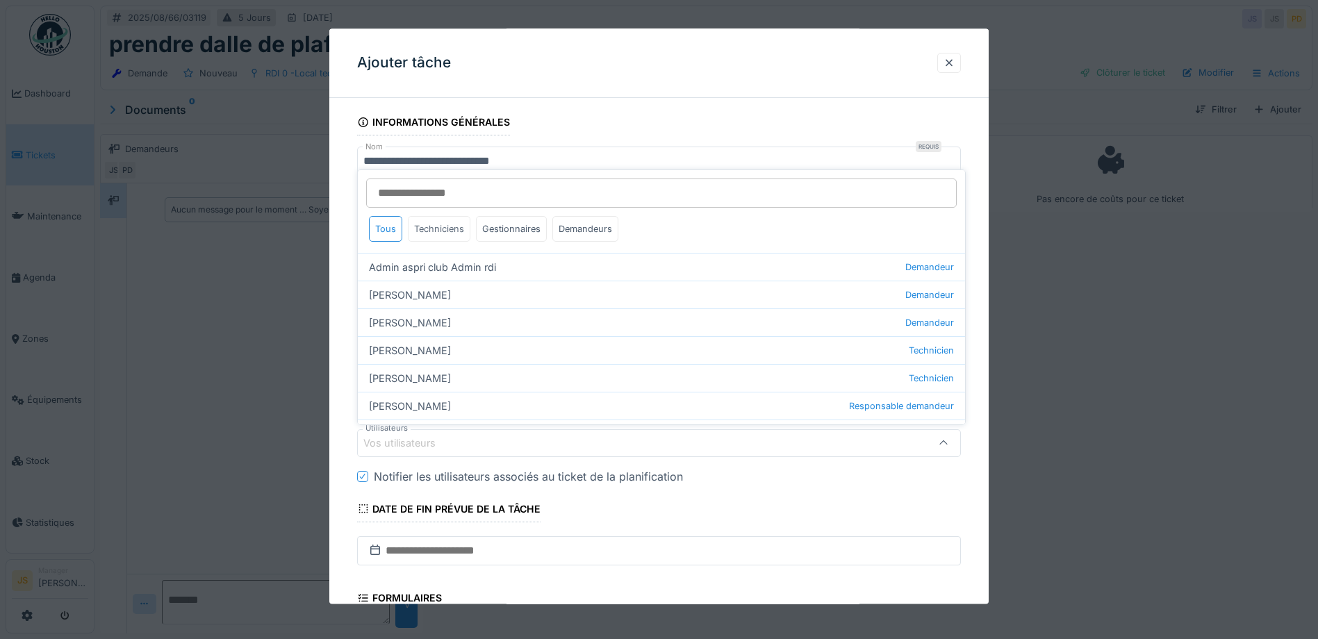
click at [436, 231] on div "Techniciens" at bounding box center [439, 229] width 63 height 26
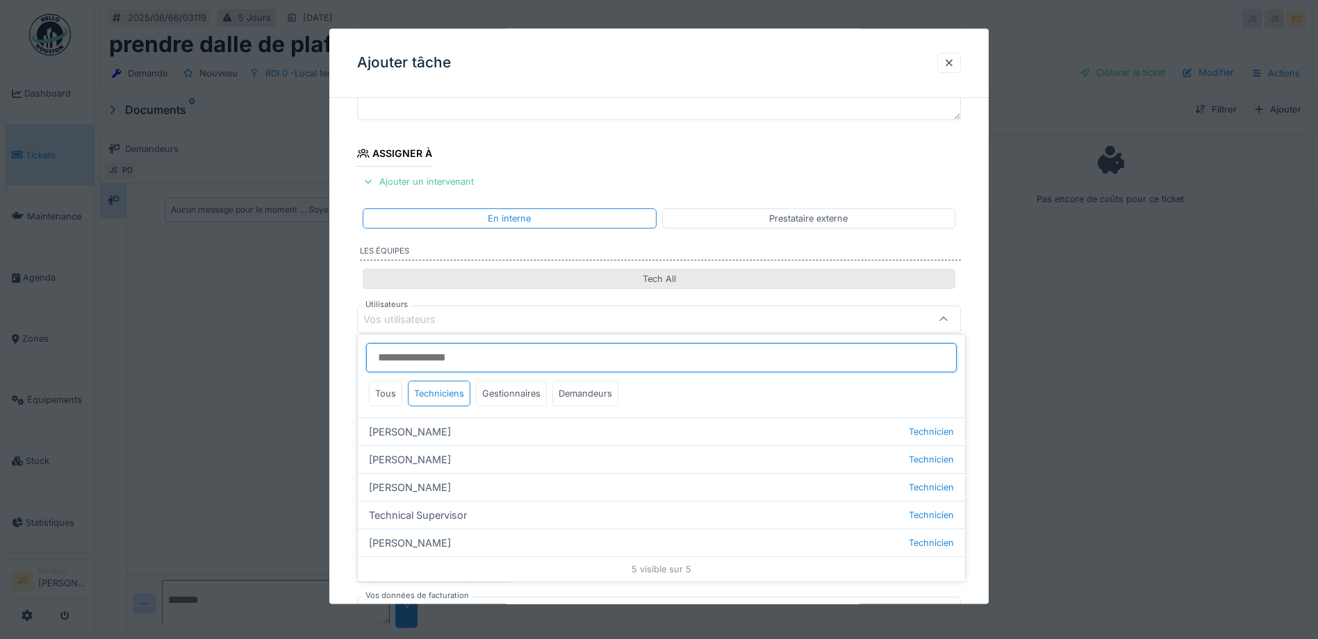
scroll to position [127, 0]
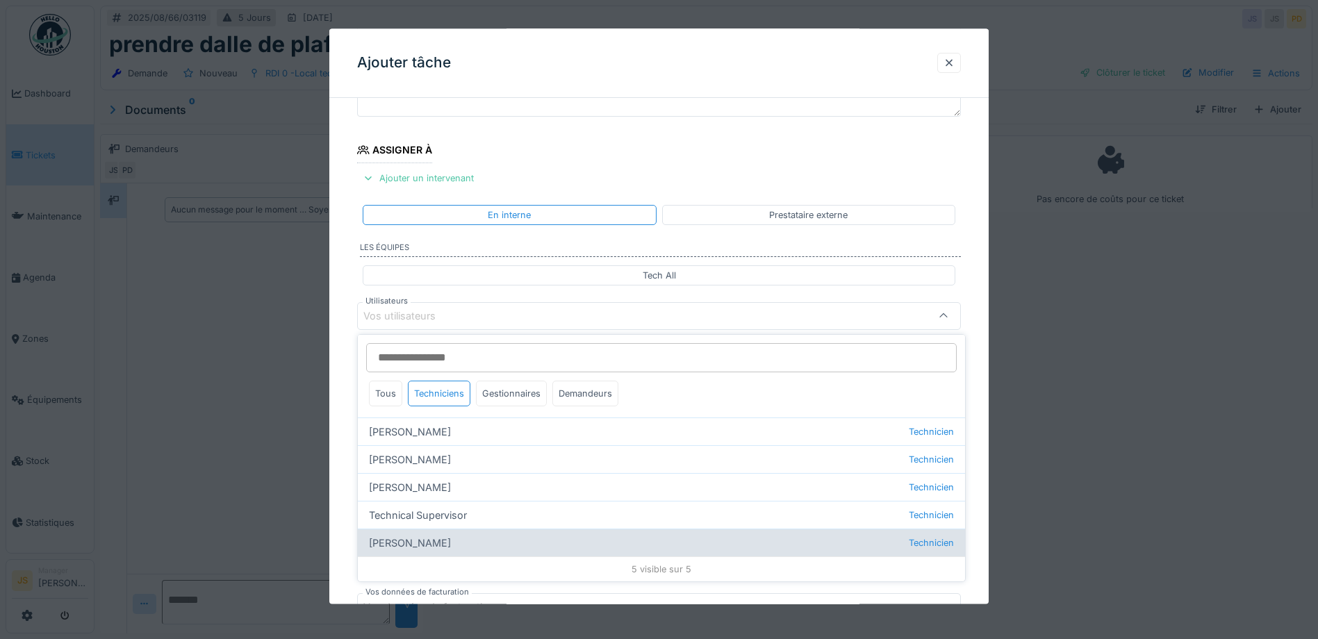
click at [438, 540] on div "[PERSON_NAME] Technicien" at bounding box center [661, 543] width 607 height 28
type input "****"
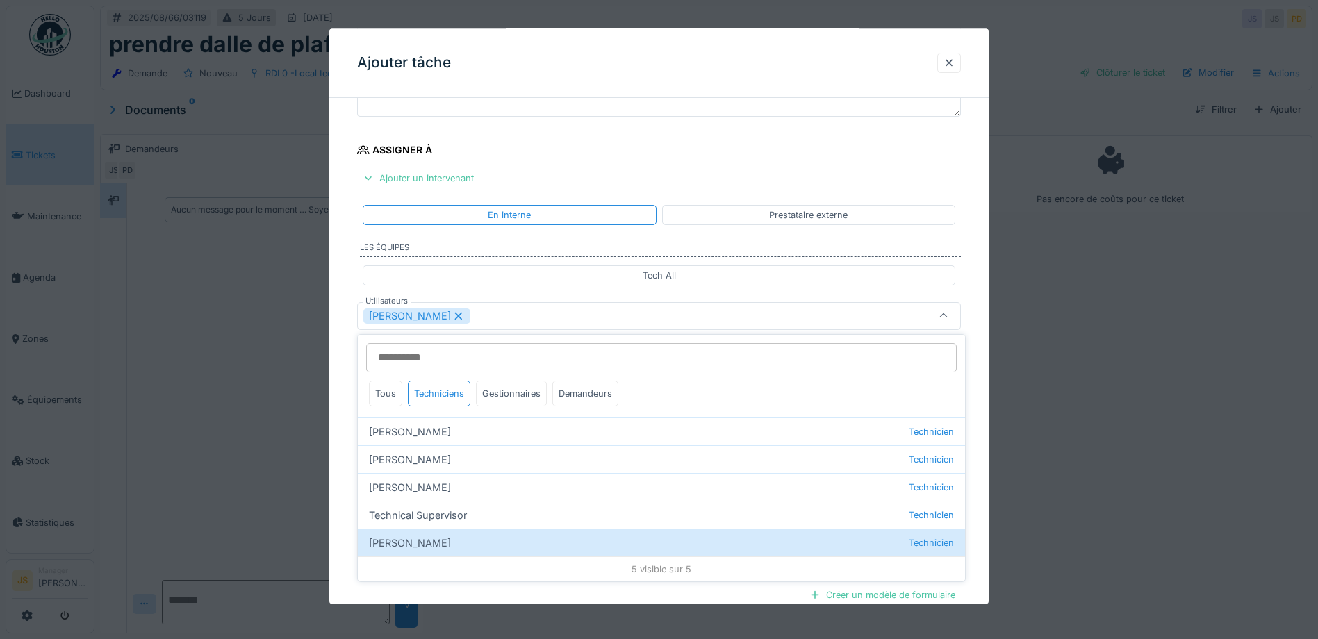
click at [344, 481] on div "**********" at bounding box center [658, 368] width 659 height 772
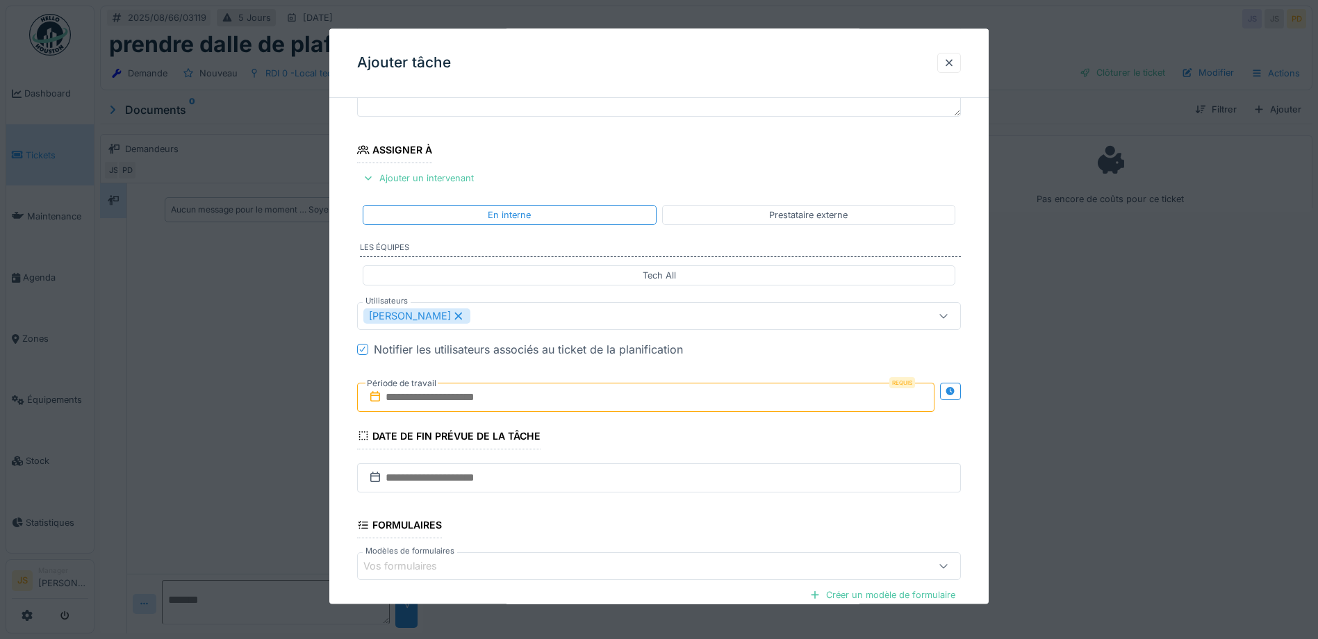
click at [447, 392] on input "text" at bounding box center [645, 397] width 577 height 29
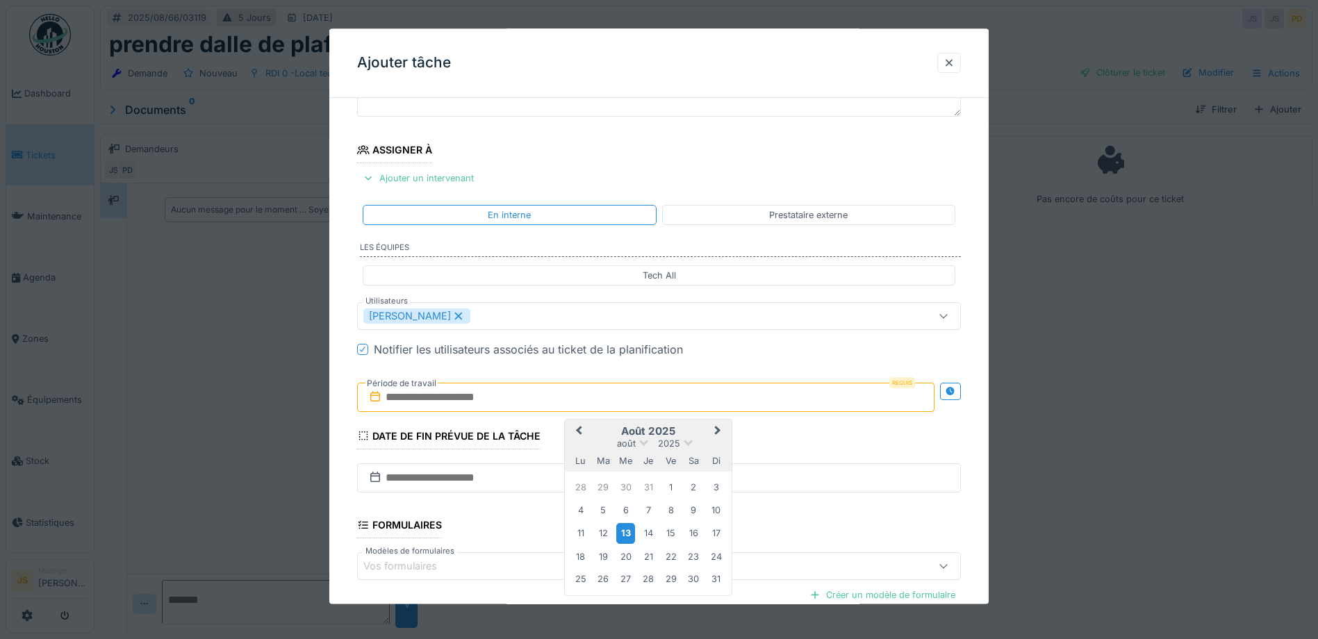
click at [631, 533] on div "13" at bounding box center [625, 534] width 19 height 20
click at [629, 531] on div "13" at bounding box center [625, 534] width 19 height 20
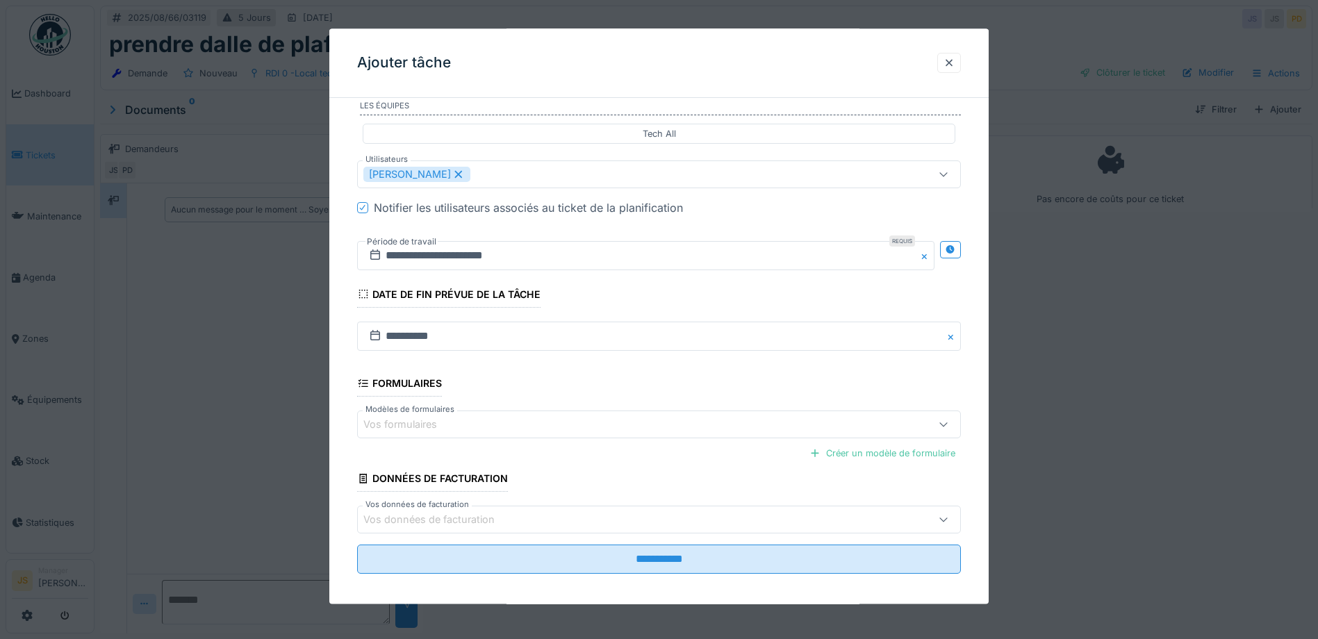
scroll to position [278, 0]
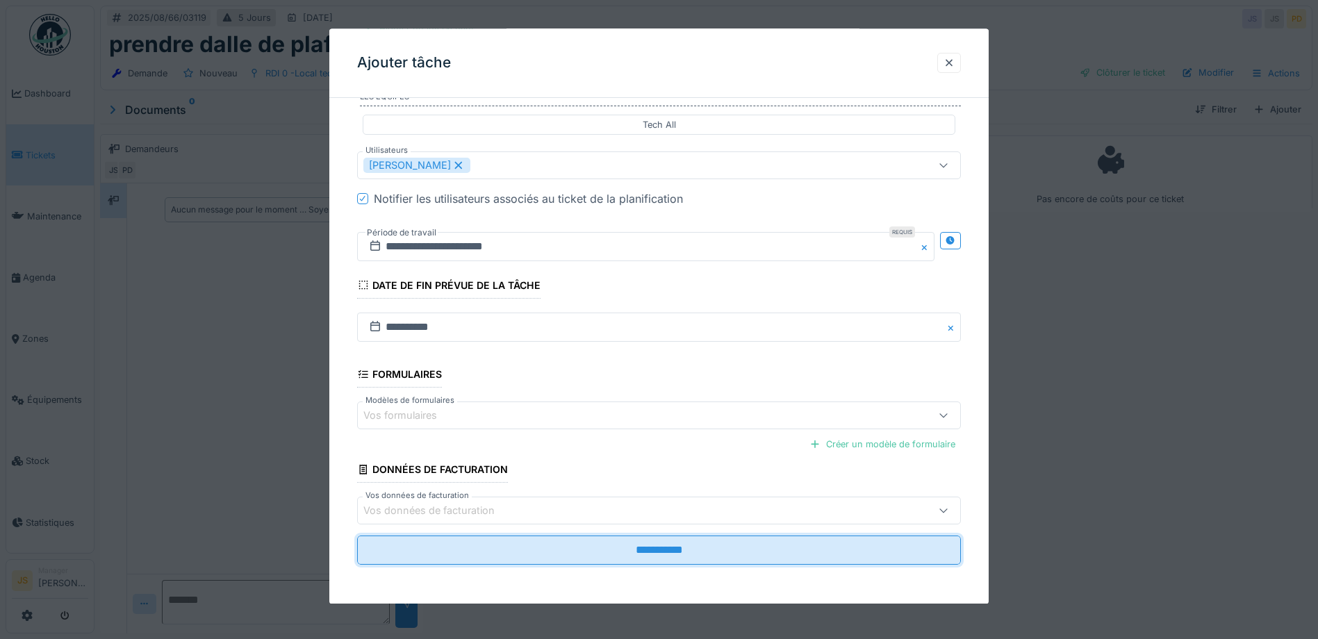
drag, startPoint x: 745, startPoint y: 549, endPoint x: 674, endPoint y: 468, distance: 108.3
click at [745, 549] on input "**********" at bounding box center [659, 550] width 604 height 29
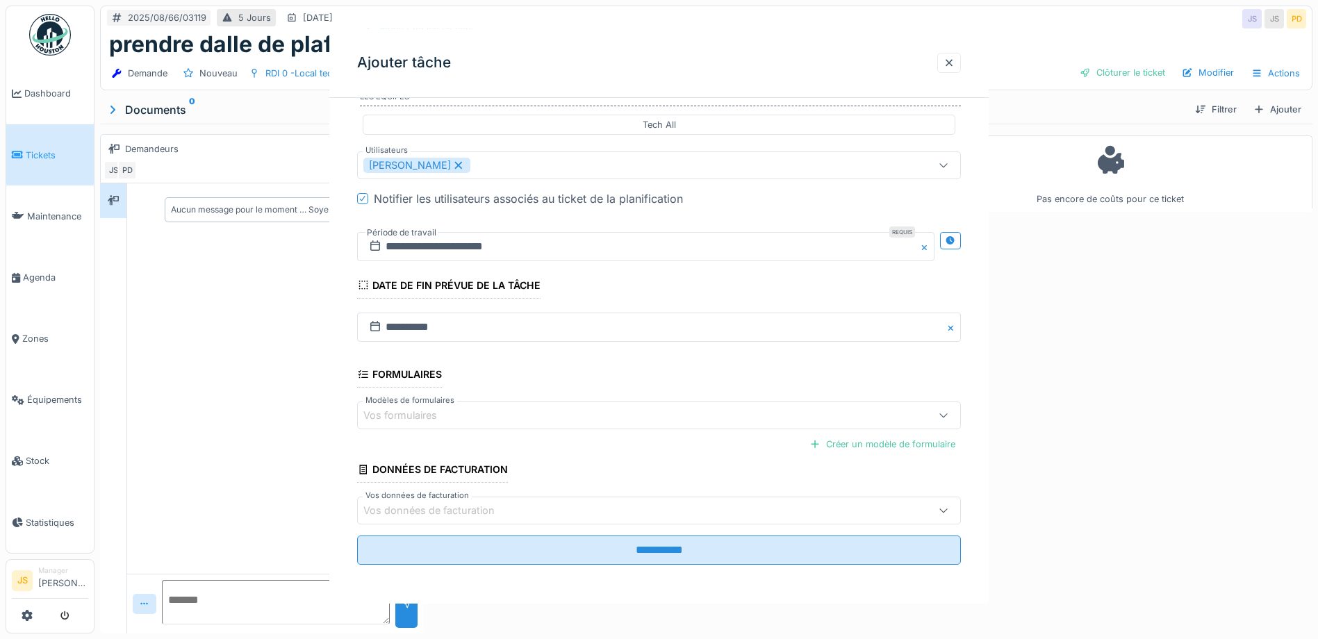
scroll to position [0, 0]
